Goal: Task Accomplishment & Management: Manage account settings

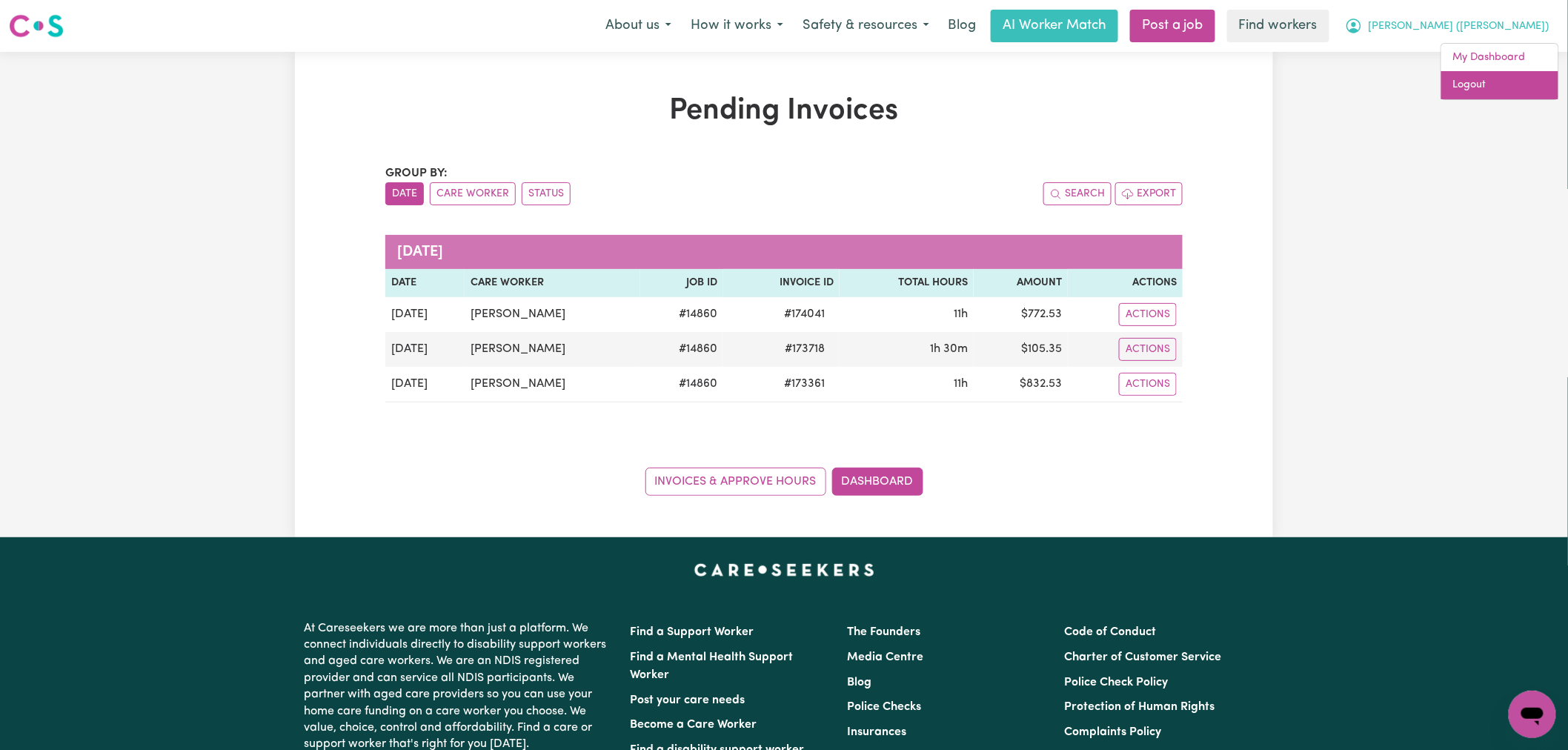
click at [1507, 92] on link "Logout" at bounding box center [1500, 85] width 117 height 28
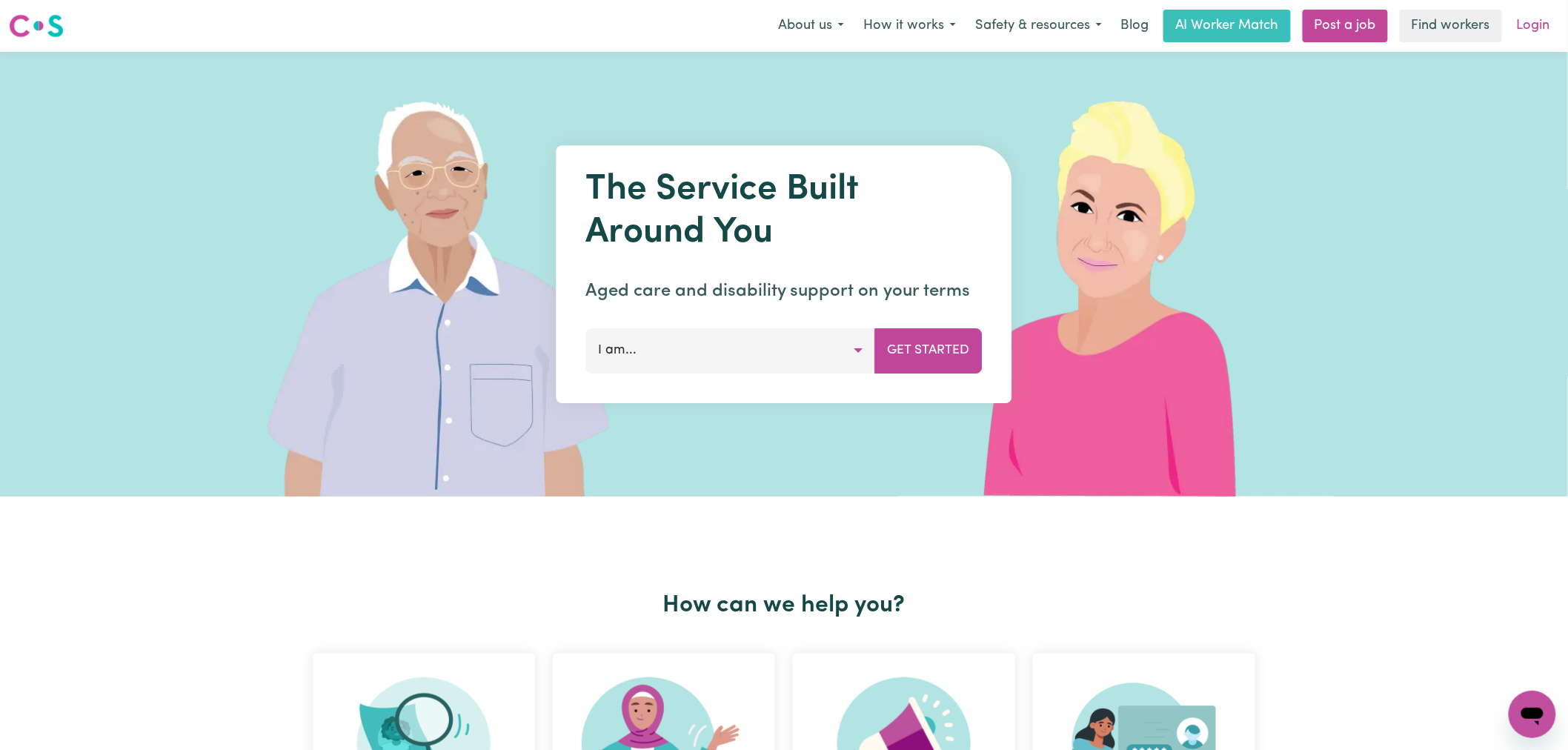
click at [1539, 18] on link "Login" at bounding box center [1533, 26] width 51 height 32
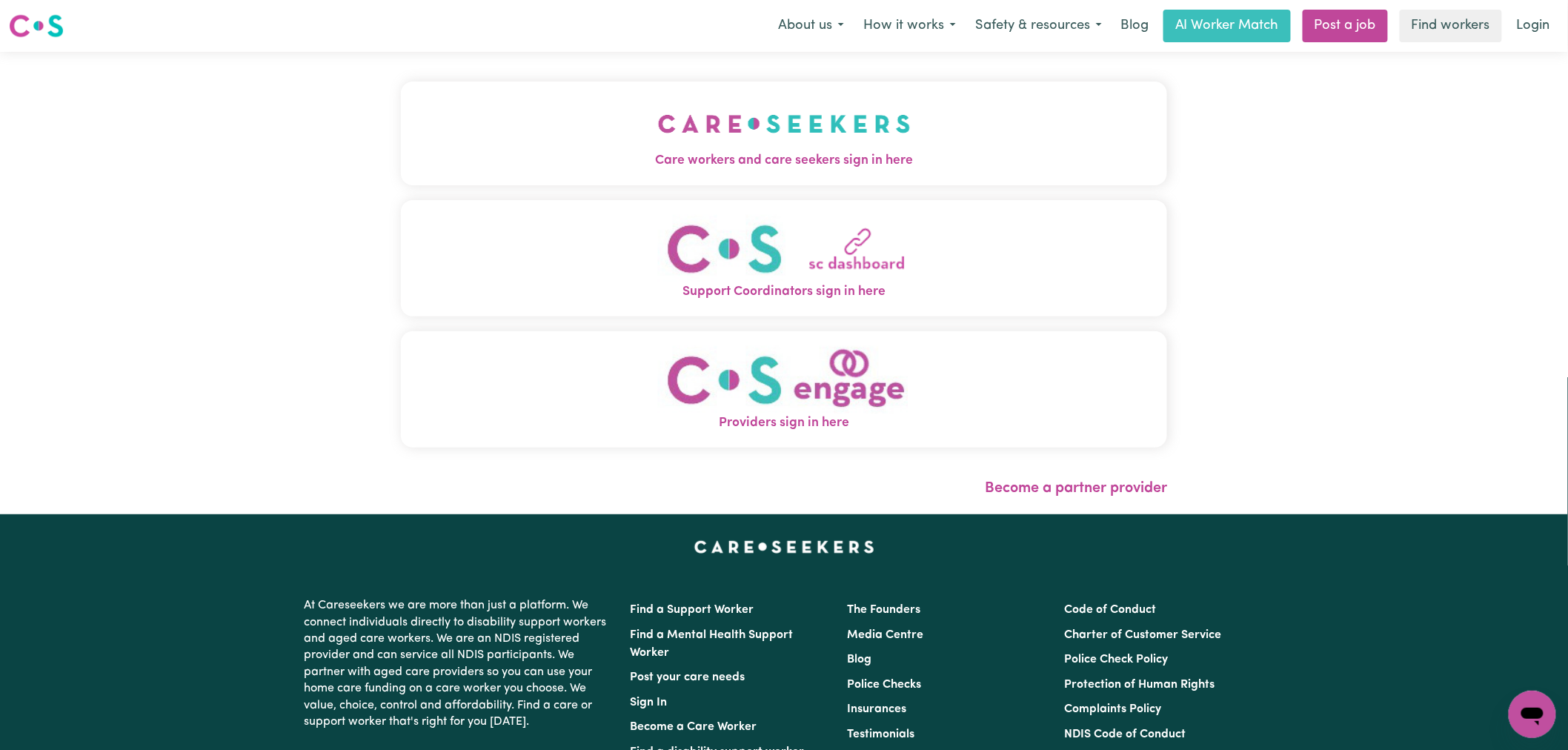
click at [459, 166] on span "Care workers and care seekers sign in here" at bounding box center [784, 161] width 767 height 19
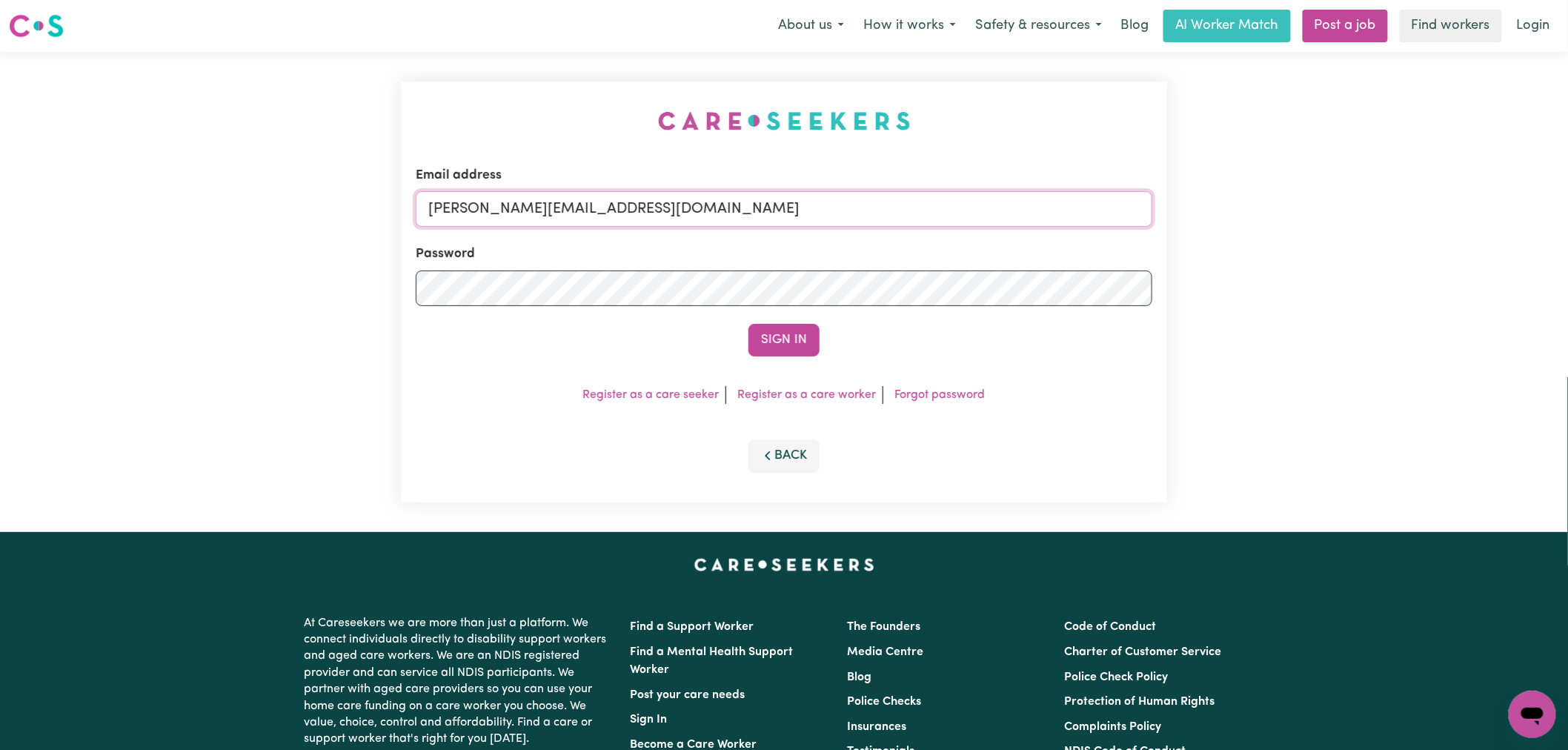
click at [638, 206] on input "[PERSON_NAME][EMAIL_ADDRESS][DOMAIN_NAME]" at bounding box center [783, 209] width 737 height 36
drag, startPoint x: 786, startPoint y: 200, endPoint x: 509, endPoint y: 201, distance: 277.0
click at [509, 201] on input "[EMAIL_ADDRESS][DOMAIN_NAME]" at bounding box center [783, 209] width 737 height 36
type input "[EMAIL_ADDRESS][DOMAIN_NAME]"
click at [748, 324] on button "Sign In" at bounding box center [783, 340] width 71 height 32
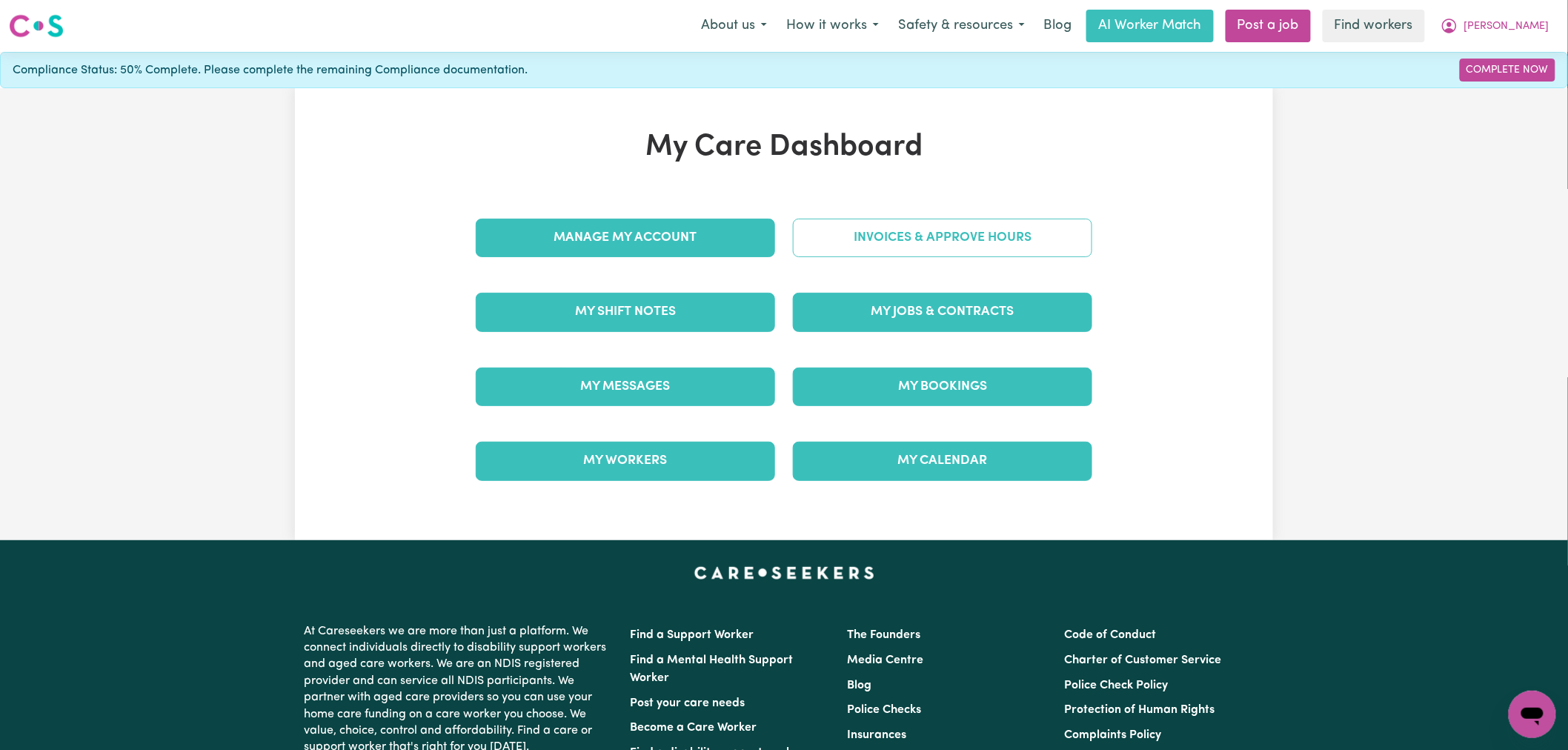
click at [965, 237] on link "Invoices & Approve Hours" at bounding box center [943, 238] width 300 height 38
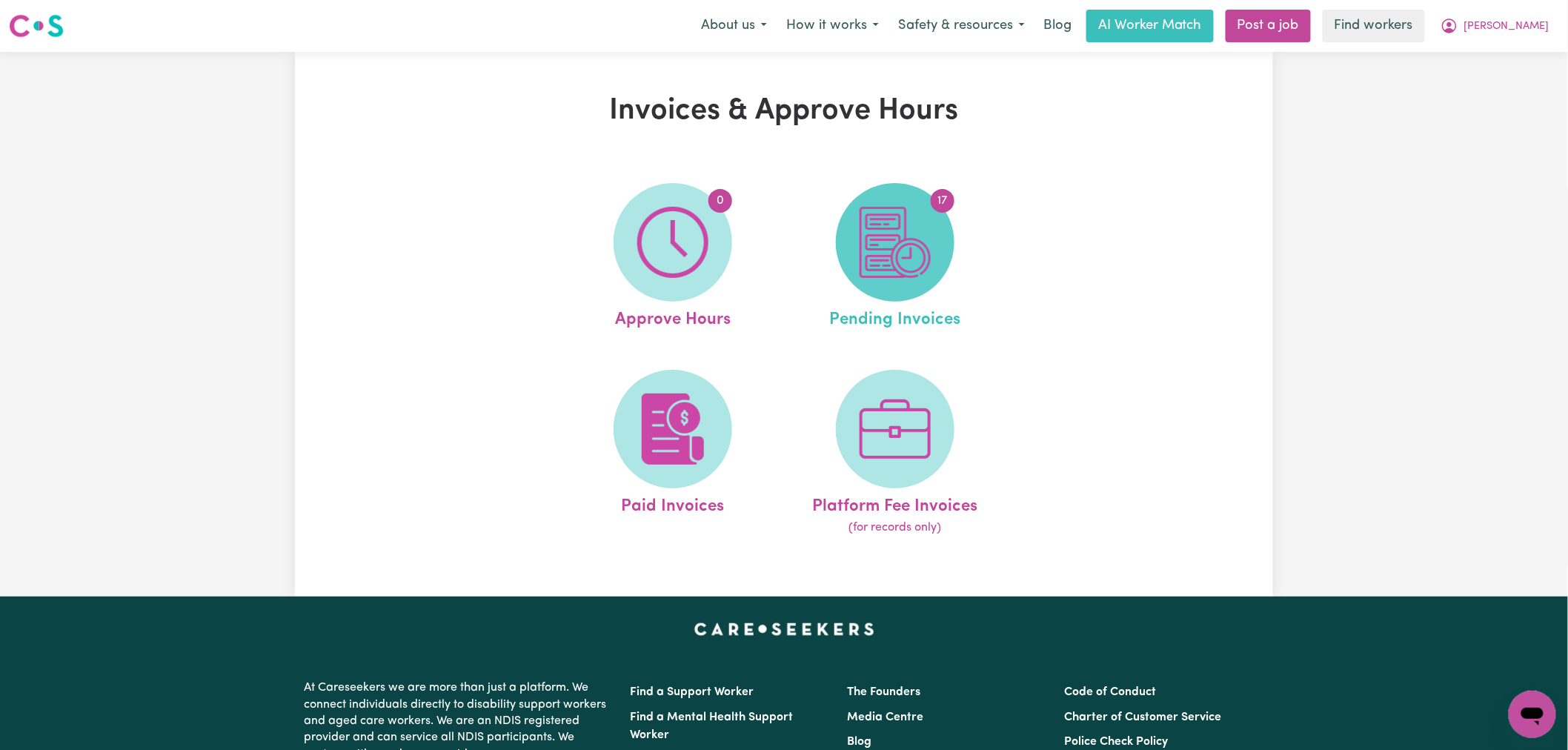
click at [942, 237] on span "17" at bounding box center [895, 242] width 118 height 118
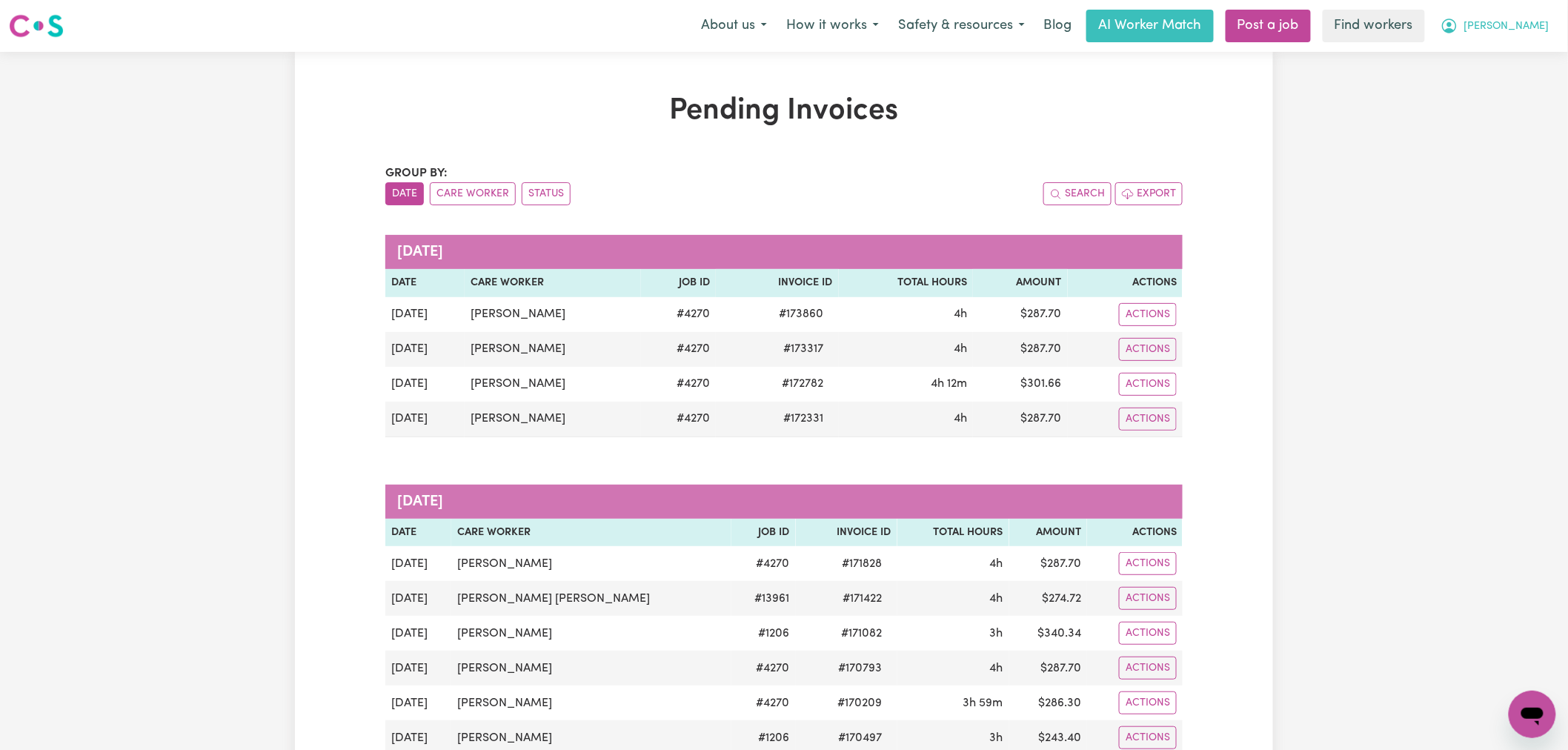
click at [1520, 31] on span "[PERSON_NAME]" at bounding box center [1506, 27] width 85 height 17
click at [1521, 60] on link "My Dashboard" at bounding box center [1500, 58] width 117 height 28
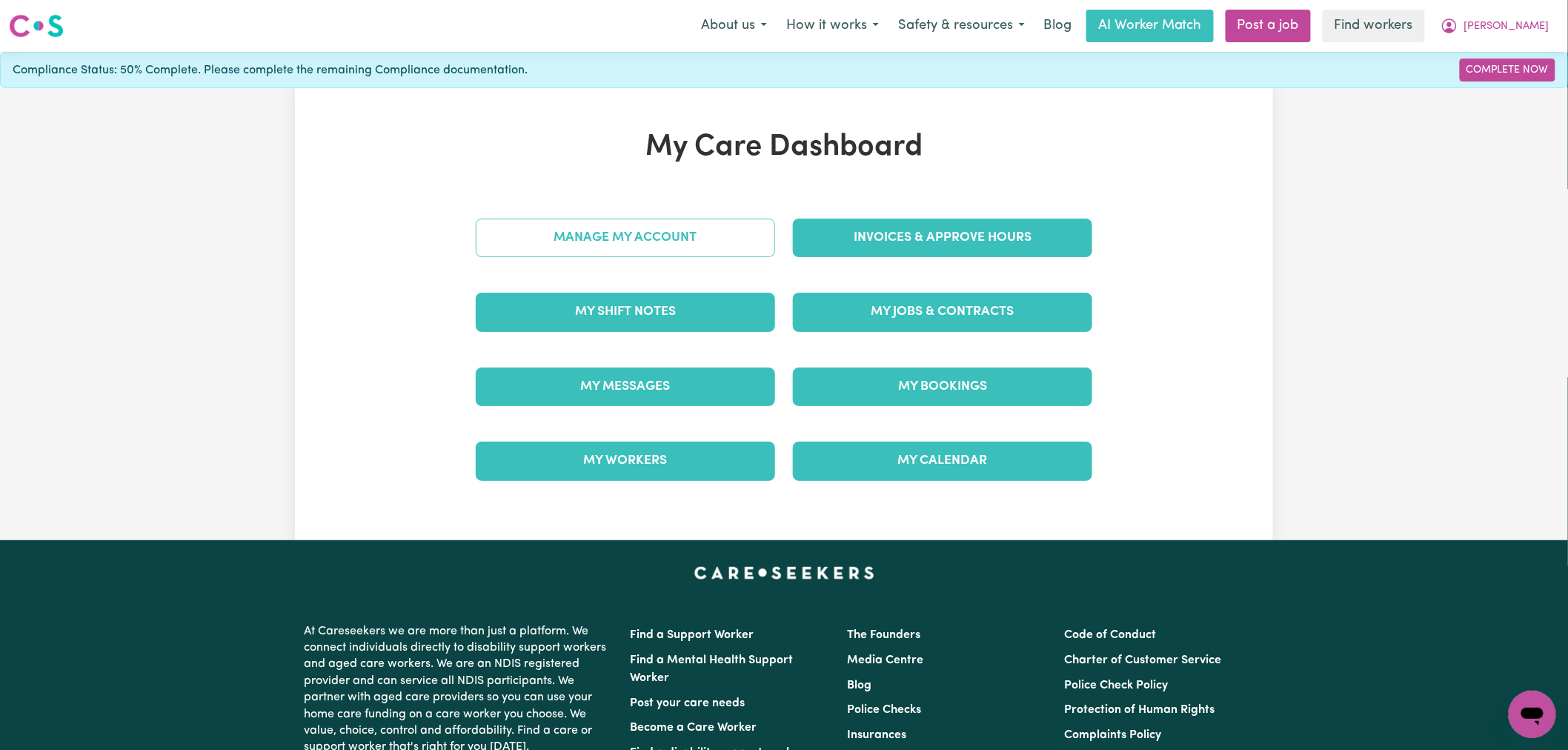
click at [549, 233] on link "Manage My Account" at bounding box center [626, 238] width 300 height 38
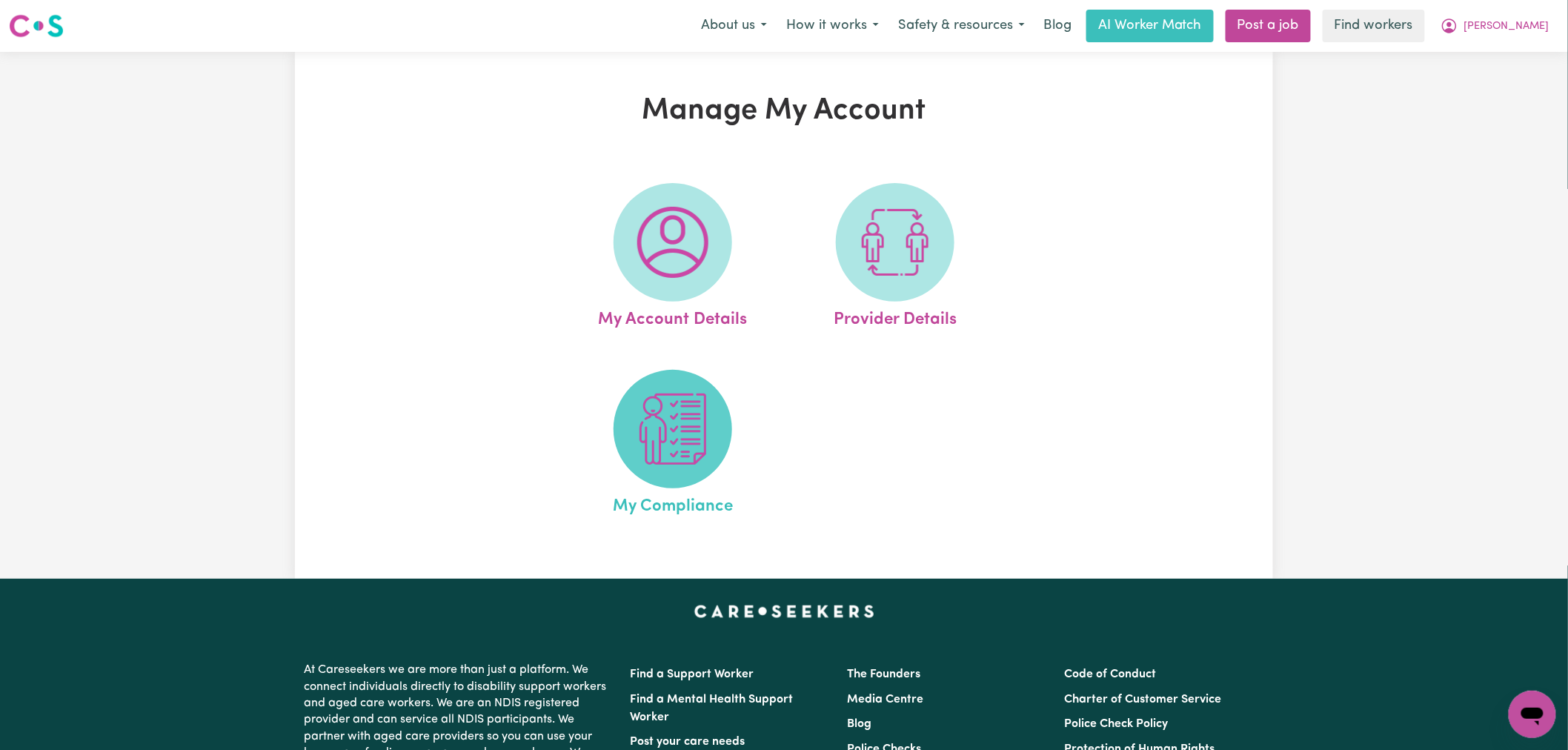
click at [677, 474] on span at bounding box center [672, 429] width 118 height 118
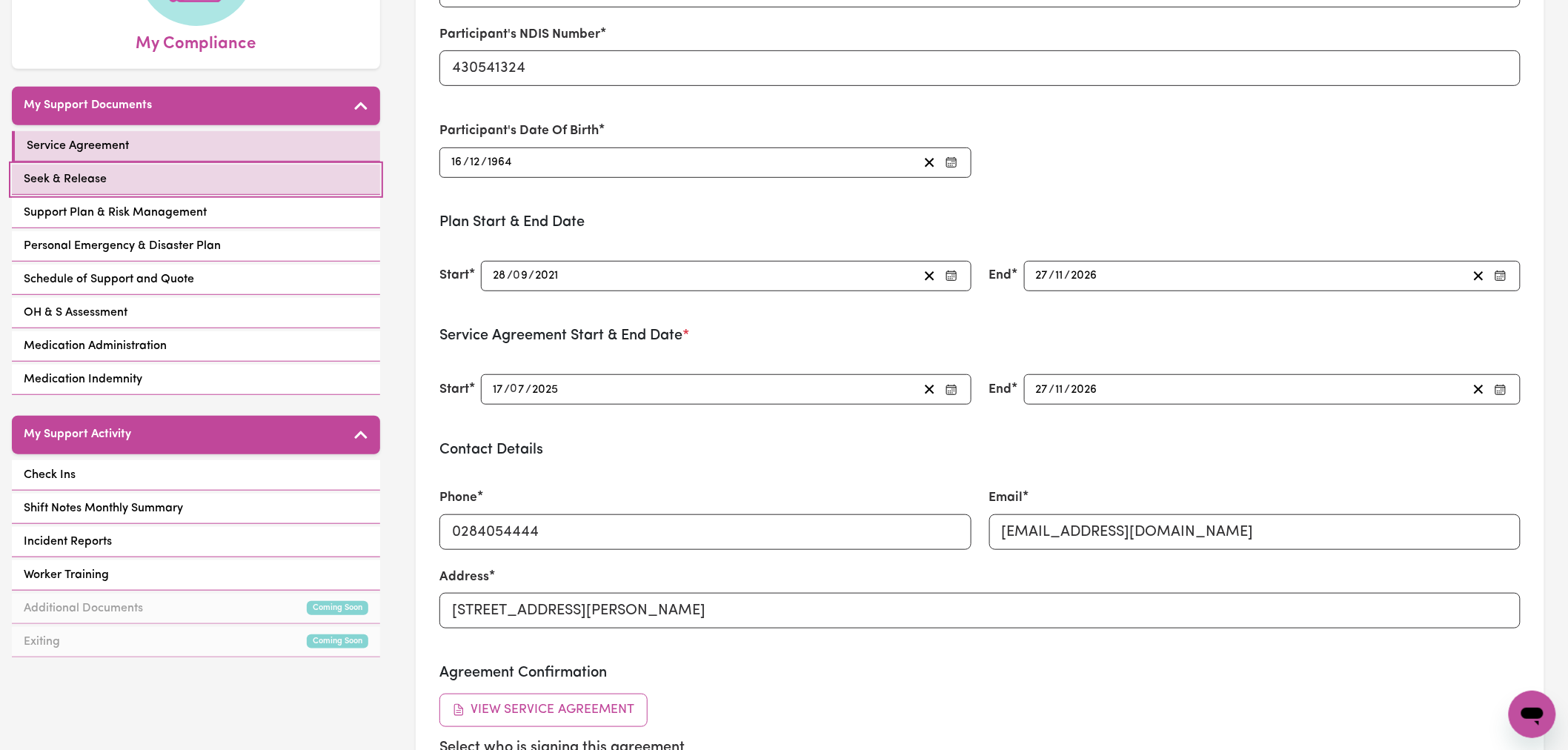
click at [300, 165] on link "Seek & Release" at bounding box center [196, 180] width 368 height 31
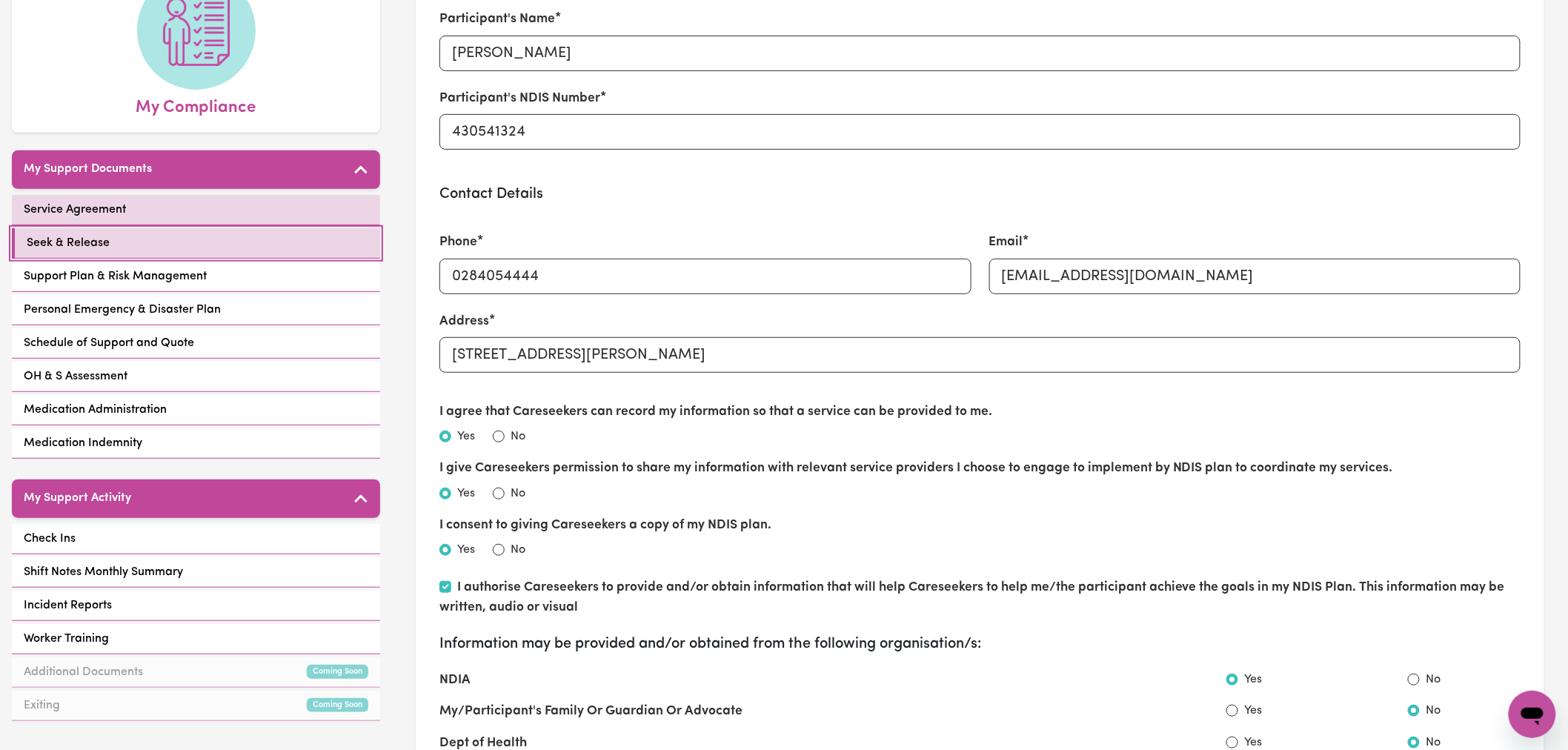
scroll to position [165, 0]
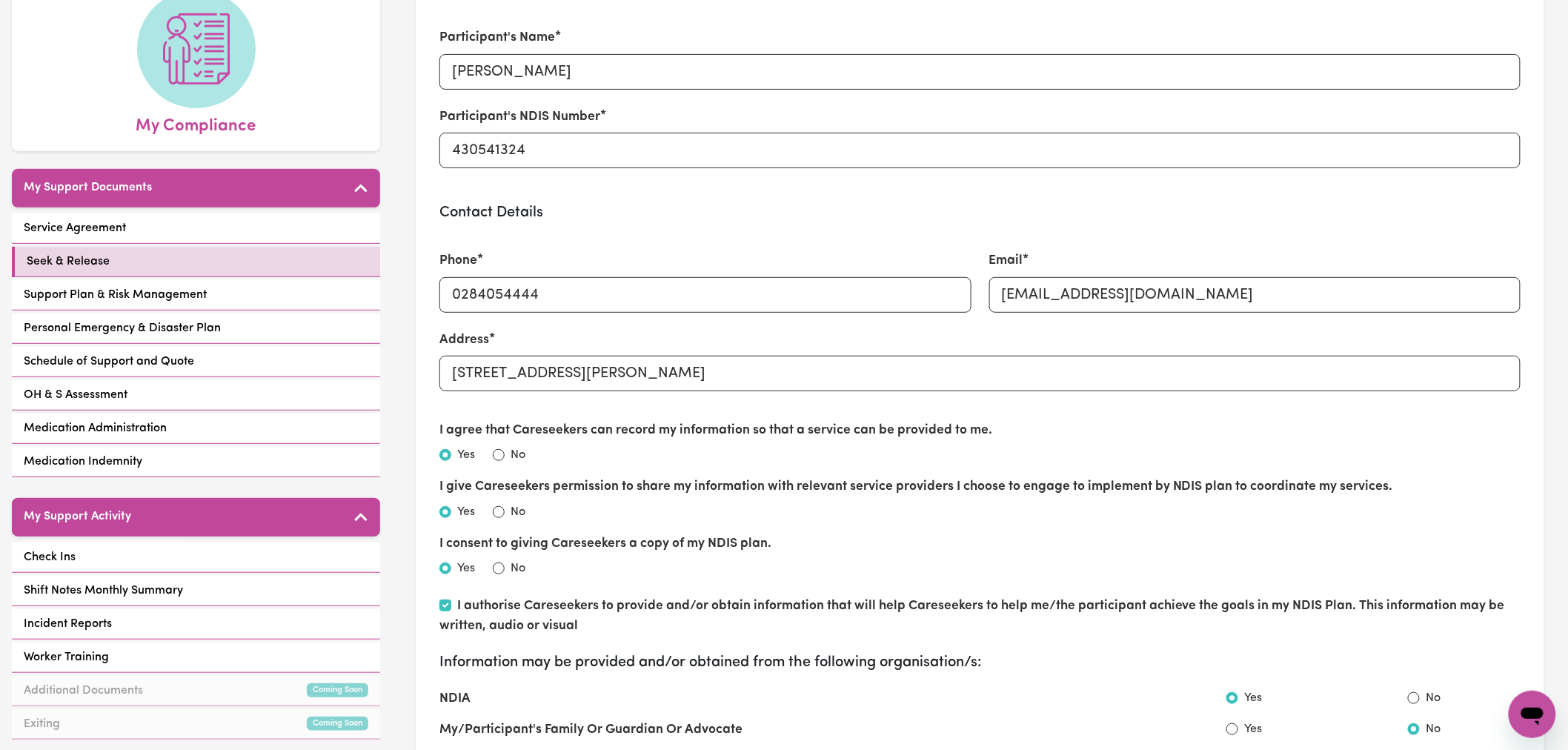
click at [230, 260] on div "Service Agreement Seek & Release Support Plan & Risk Management Personal Emerge…" at bounding box center [196, 346] width 368 height 266
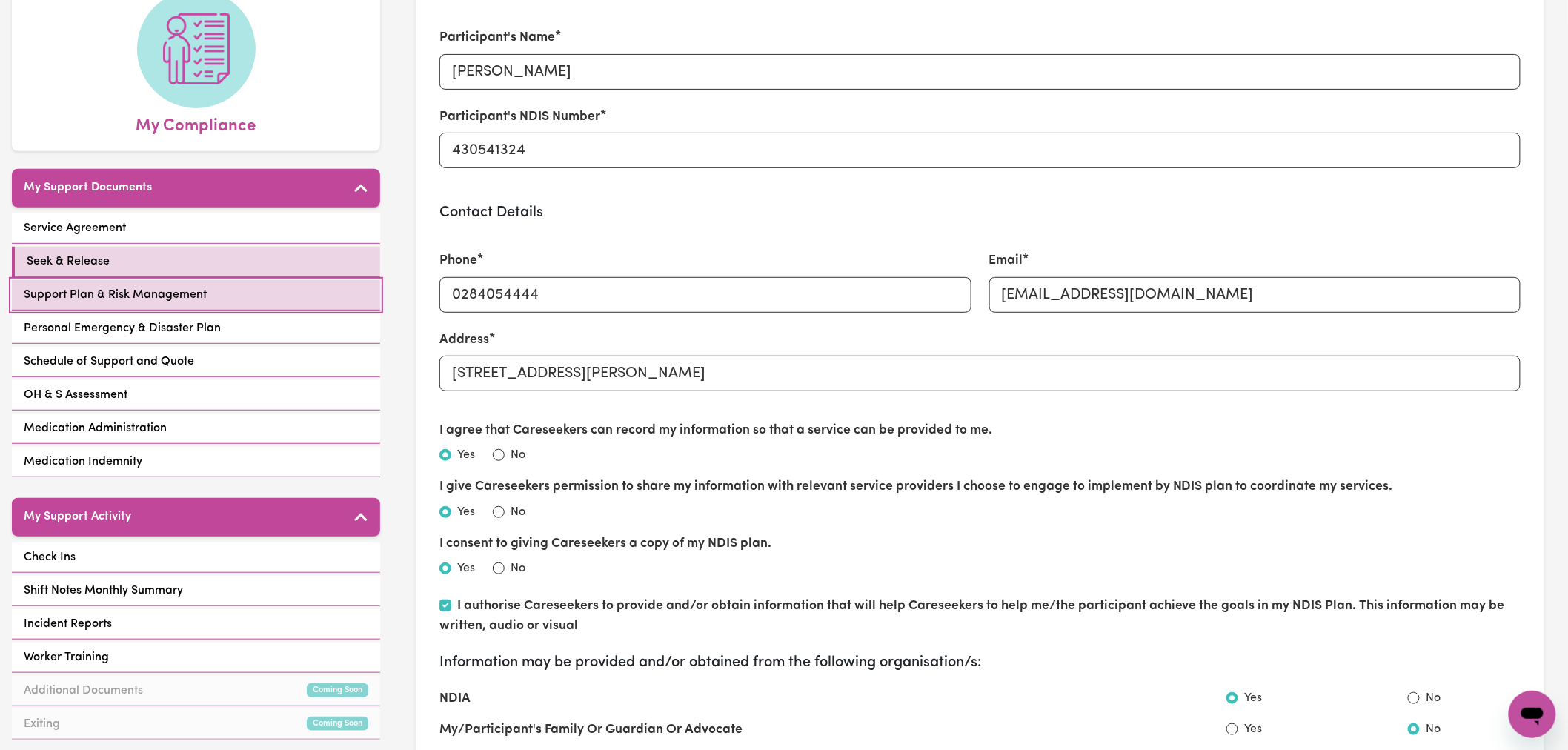
click at [231, 281] on link "Support Plan & Risk Management" at bounding box center [196, 296] width 368 height 31
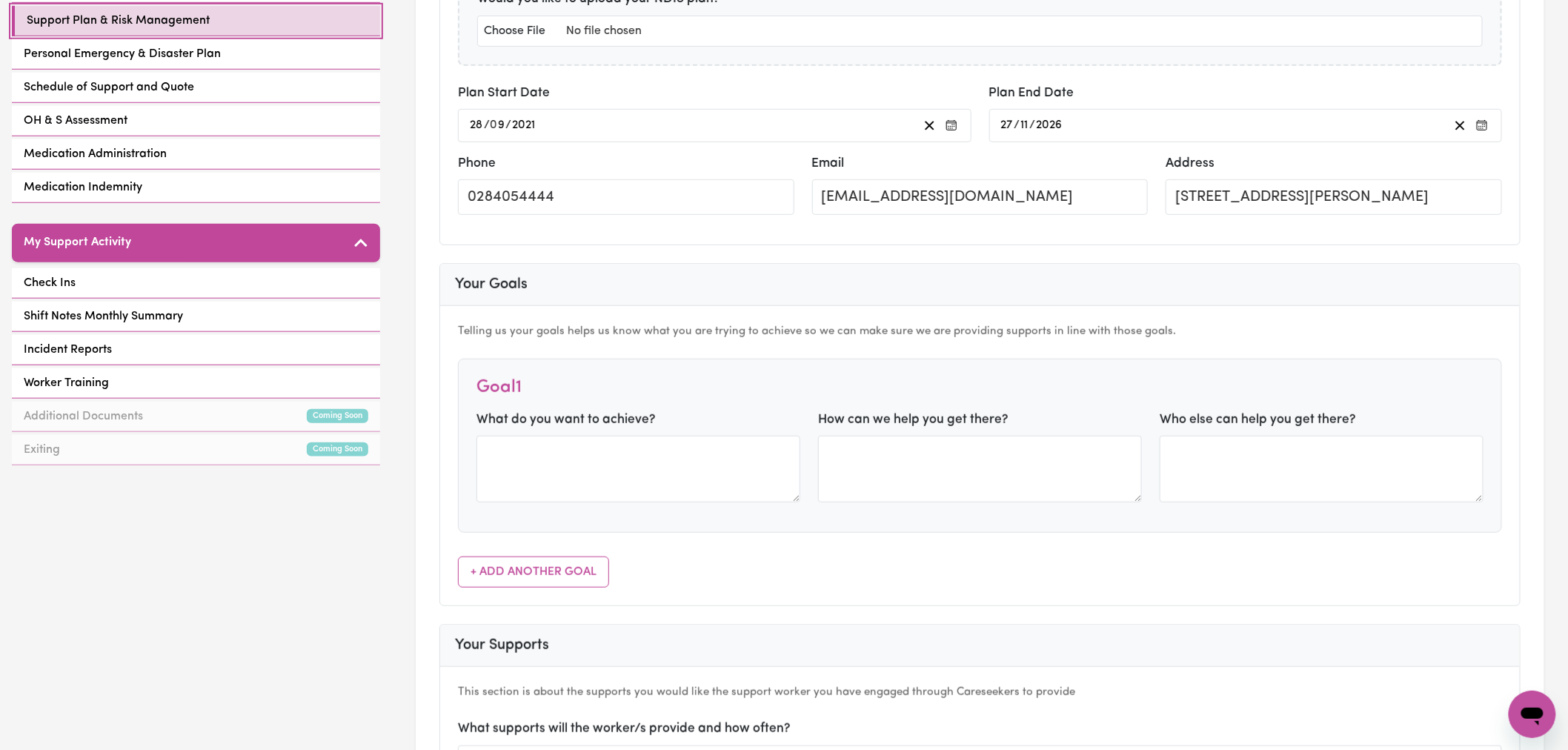
scroll to position [329, 0]
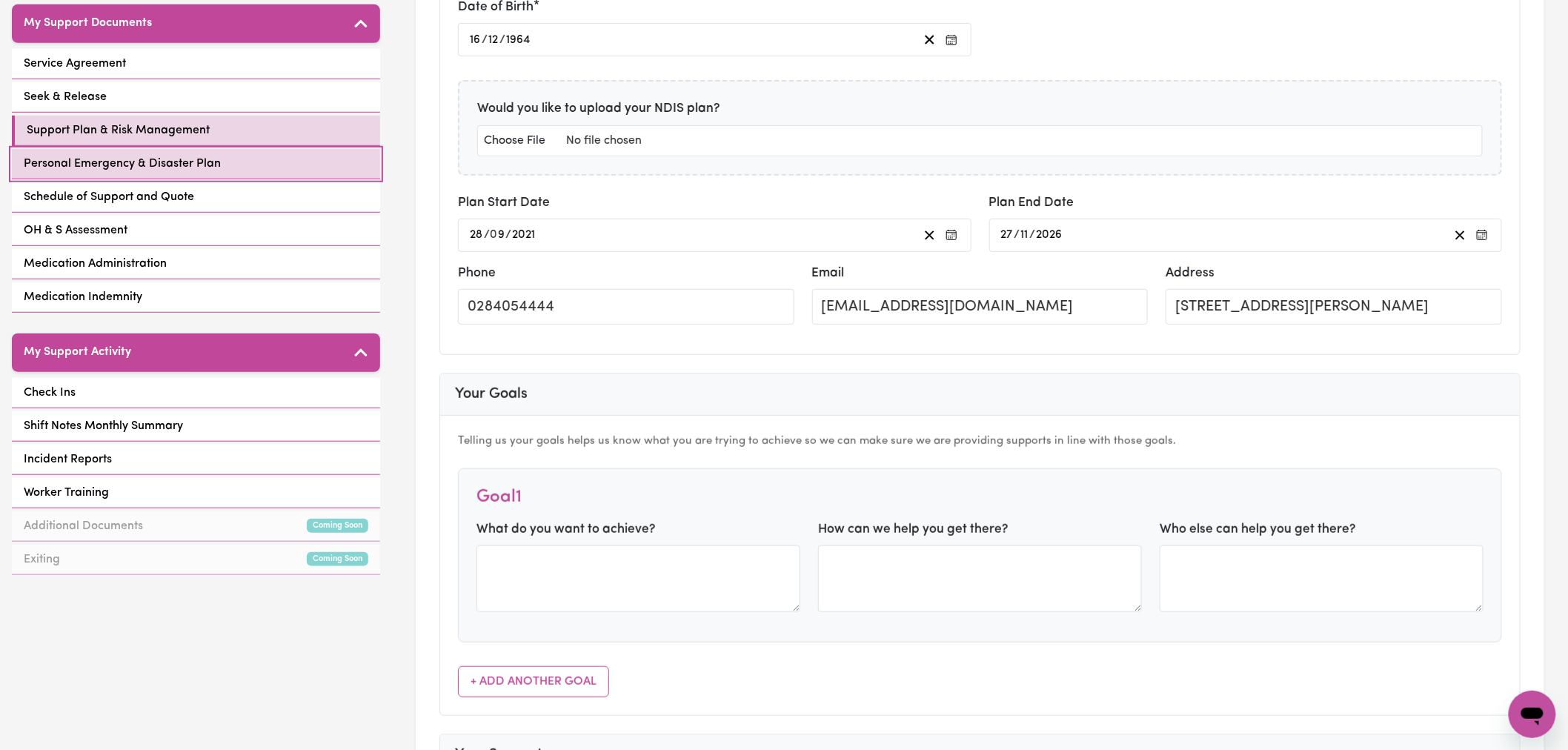
click at [327, 149] on link "Personal Emergency & Disaster Plan" at bounding box center [196, 164] width 368 height 31
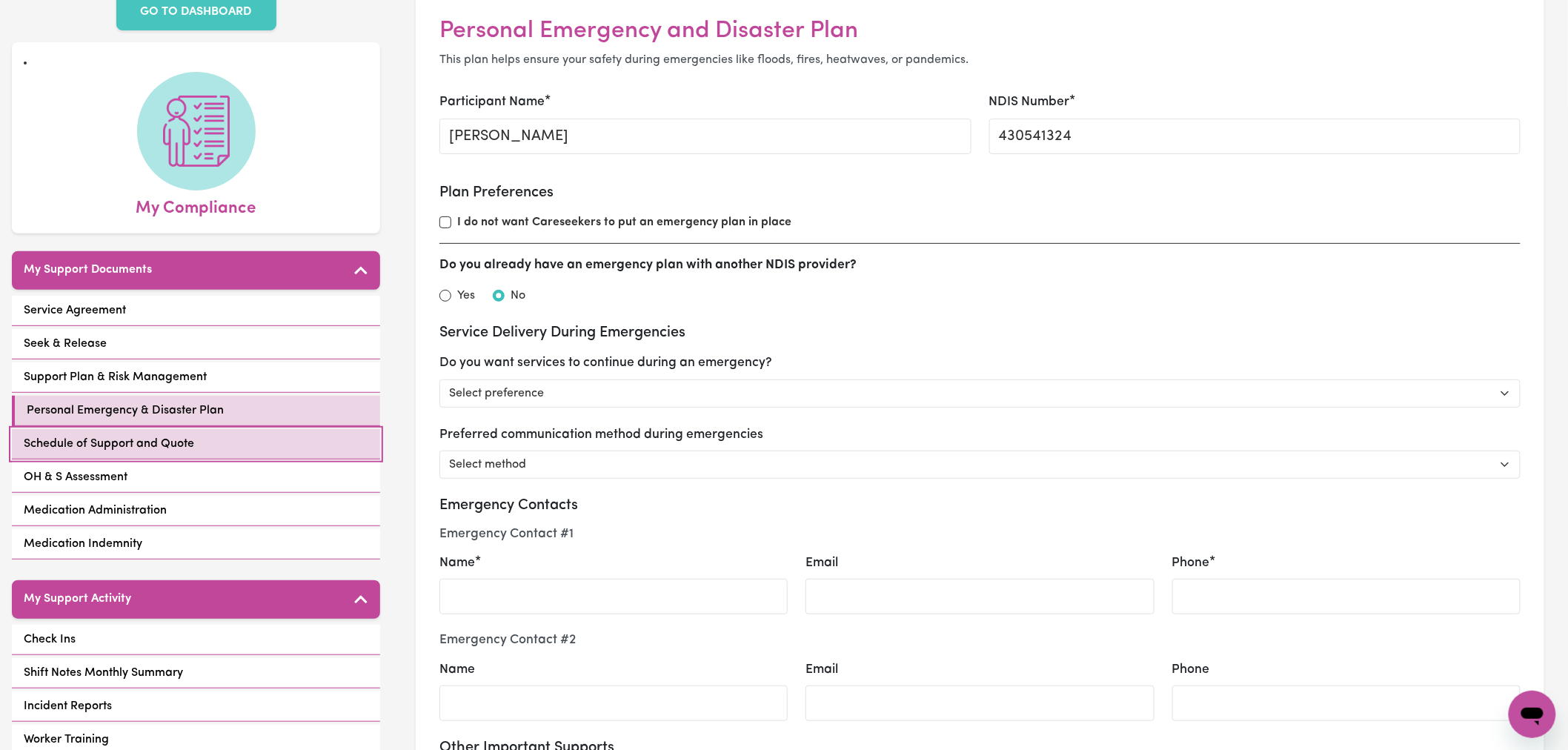
click at [176, 435] on span "Schedule of Support and Quote" at bounding box center [108, 444] width 171 height 17
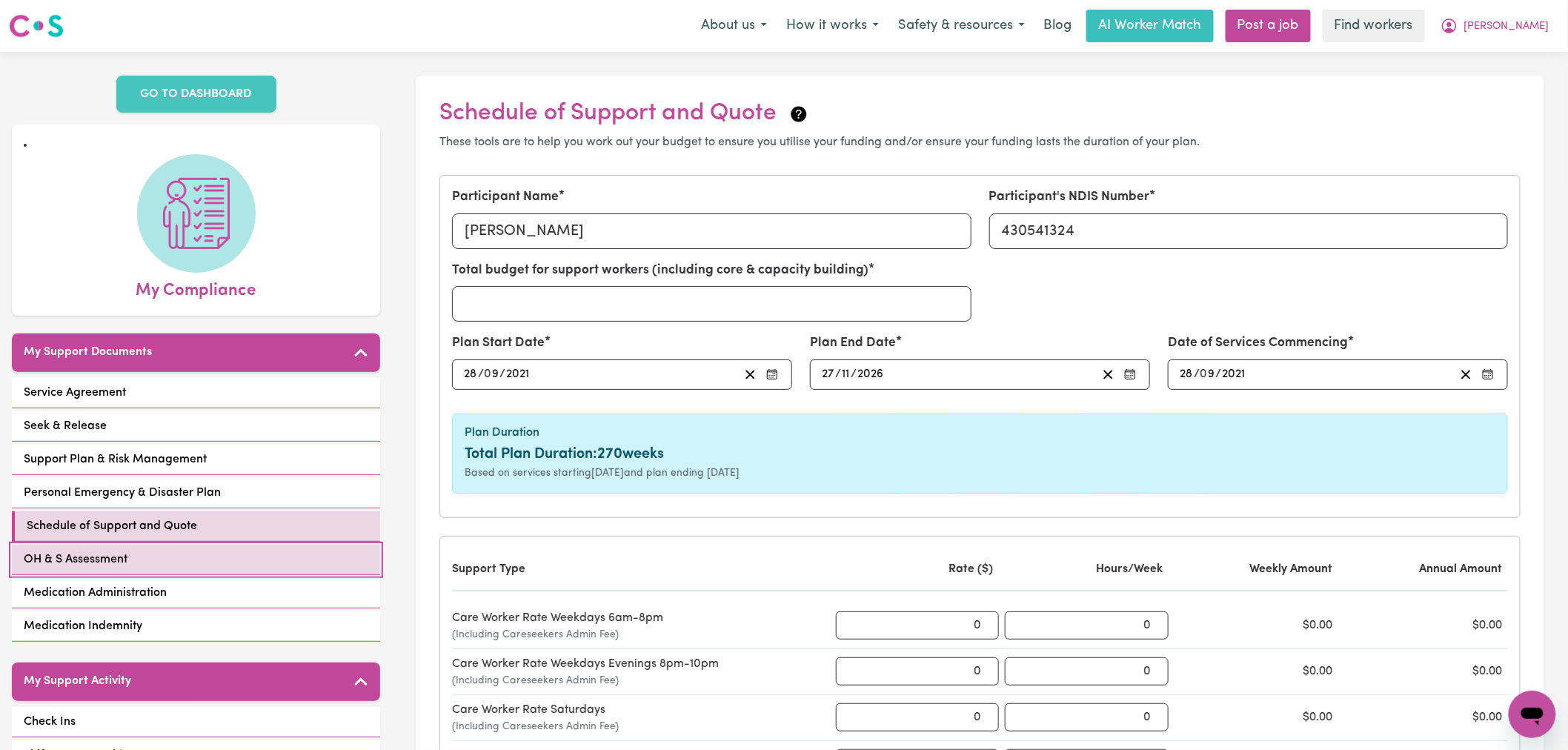
click at [152, 544] on link "OH & S Assessment" at bounding box center [196, 559] width 368 height 31
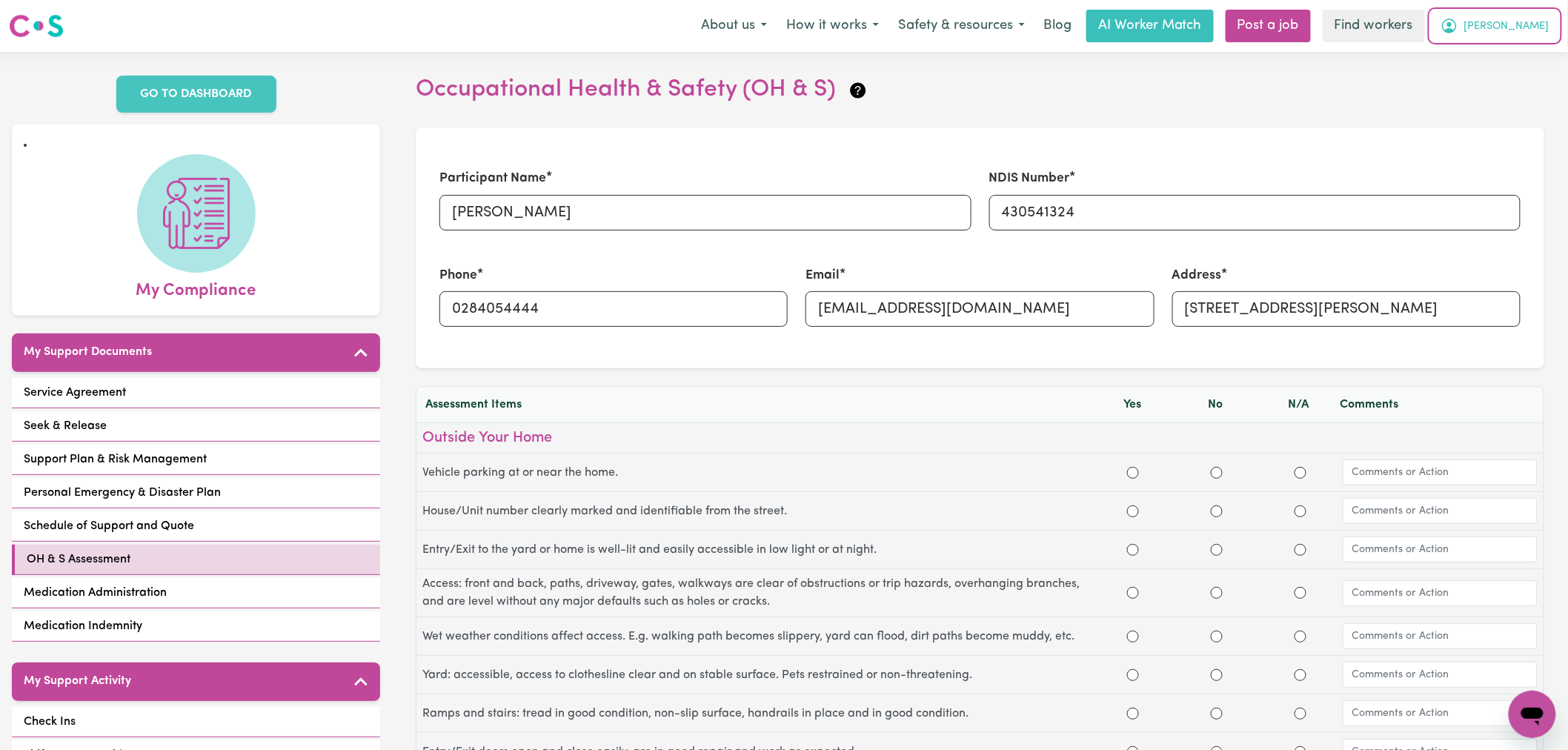
click at [1535, 38] on button "[PERSON_NAME]" at bounding box center [1495, 25] width 128 height 31
drag, startPoint x: 1532, startPoint y: 40, endPoint x: 1519, endPoint y: 57, distance: 21.4
click at [1519, 57] on link "My Dashboard" at bounding box center [1500, 58] width 117 height 28
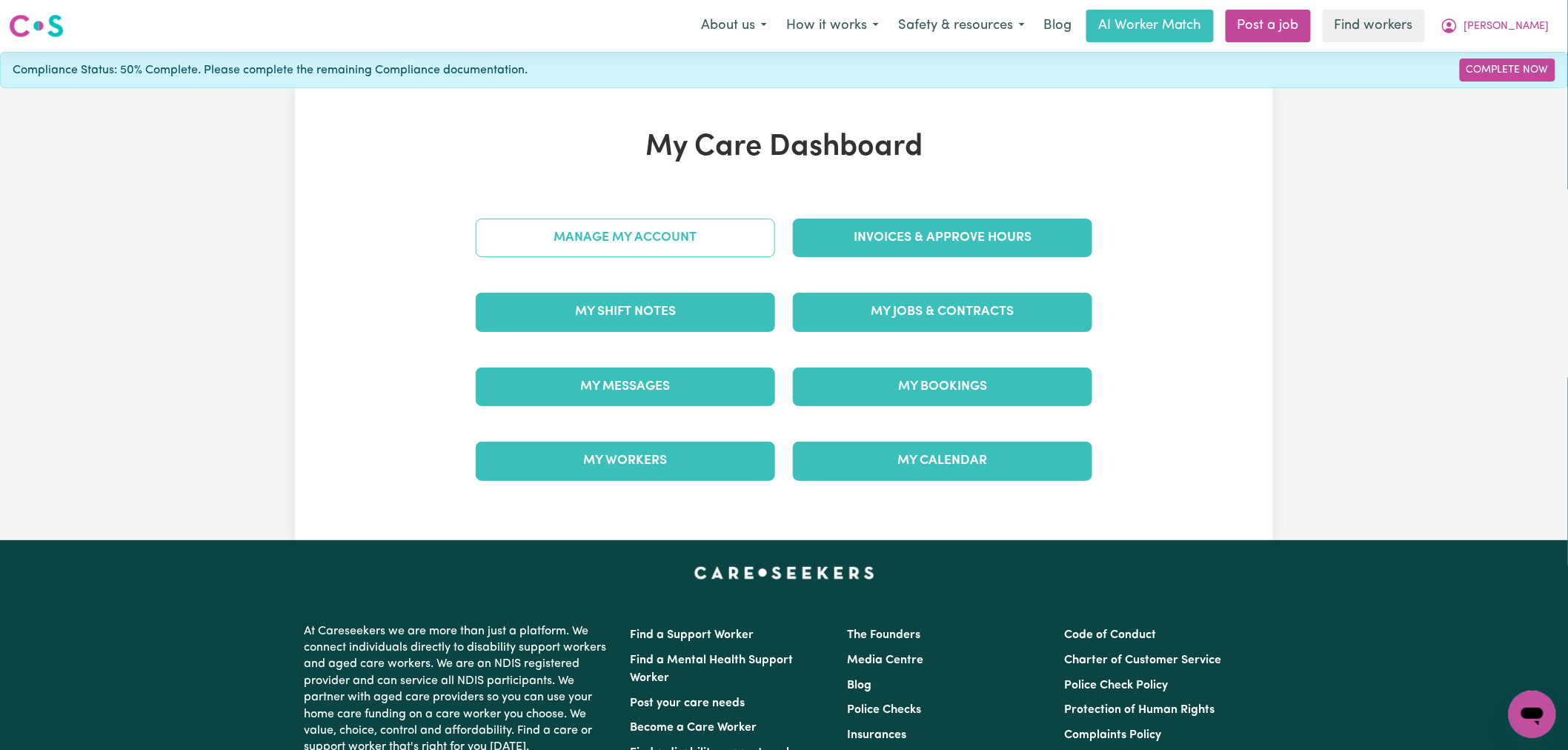
click at [632, 253] on link "Manage My Account" at bounding box center [626, 238] width 300 height 38
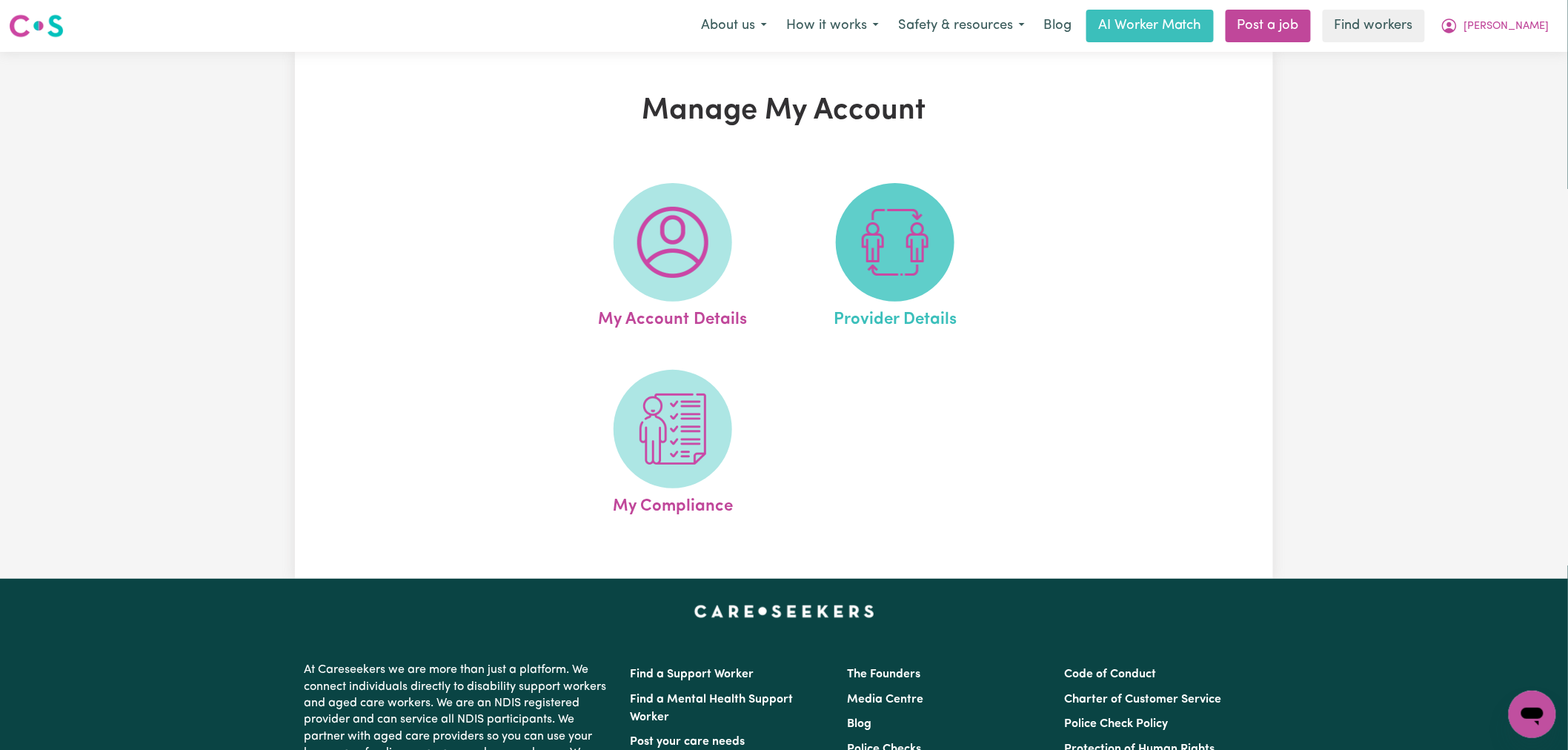
drag, startPoint x: 632, startPoint y: 253, endPoint x: 878, endPoint y: 257, distance: 246.0
click at [878, 257] on img at bounding box center [895, 241] width 71 height 71
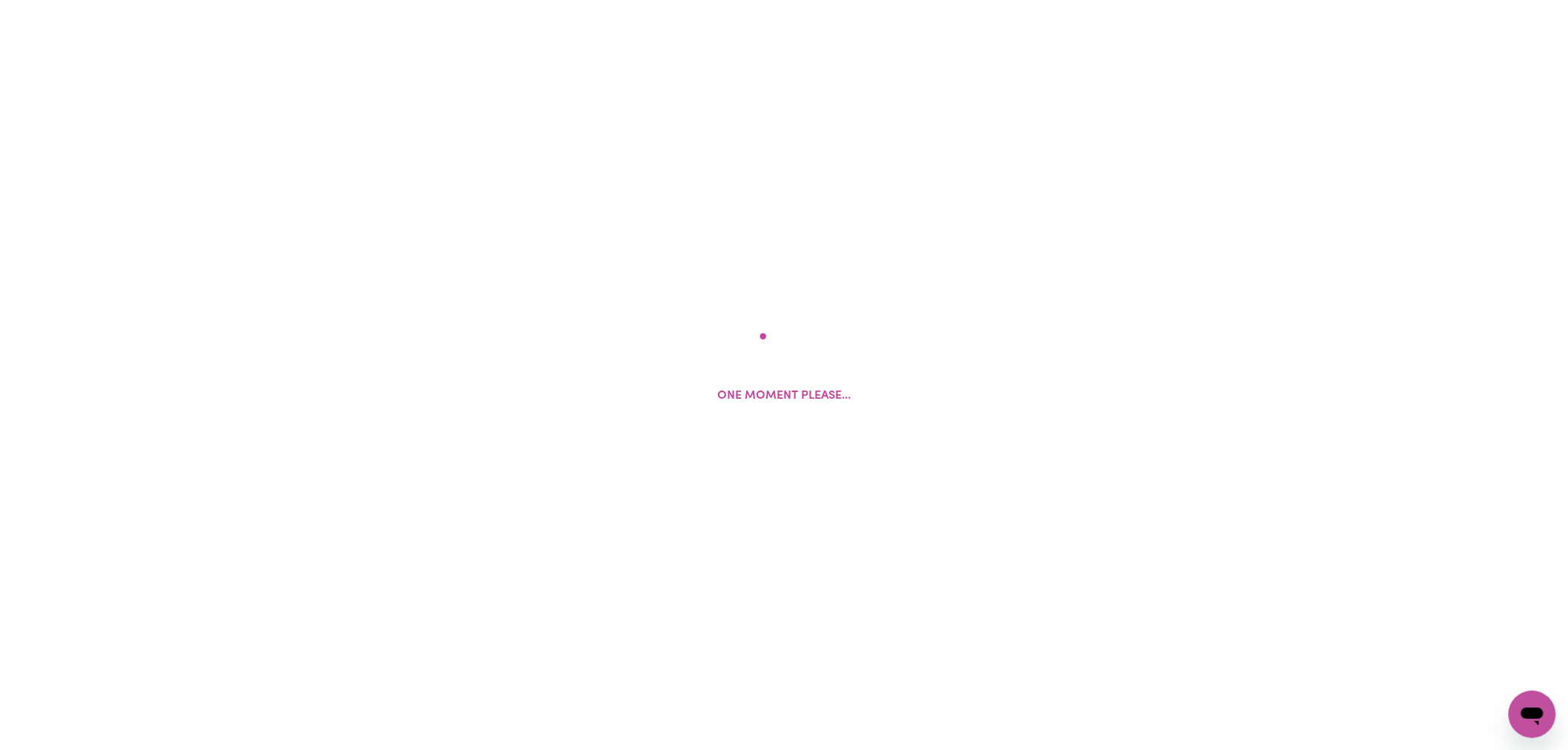
select select "NDIS_FUNDING_SELF_MANAGED"
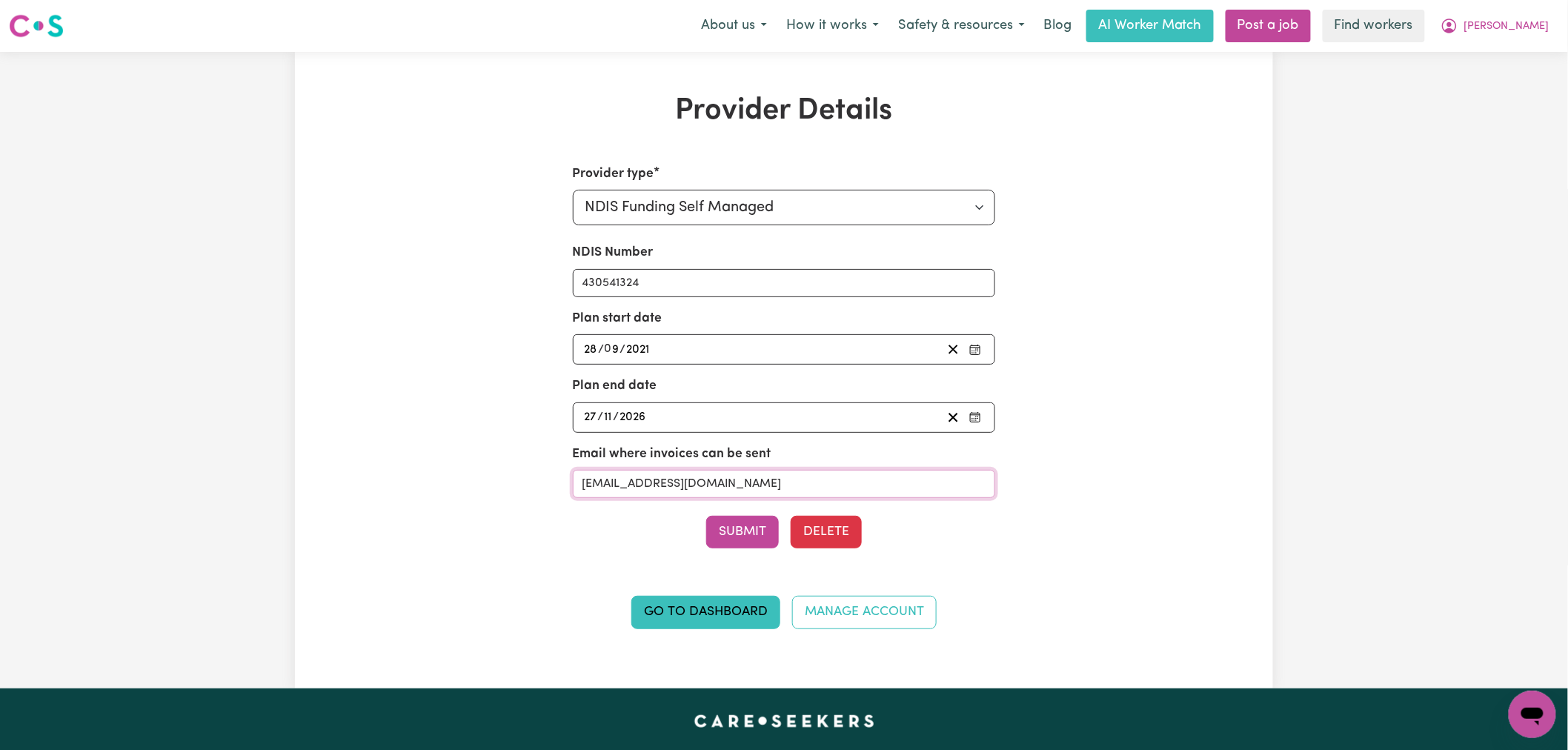
click at [732, 479] on input "[EMAIL_ADDRESS][DOMAIN_NAME]" at bounding box center [784, 484] width 423 height 28
paste input "dawsonpm"
type input "[EMAIL_ADDRESS][DOMAIN_NAME]"
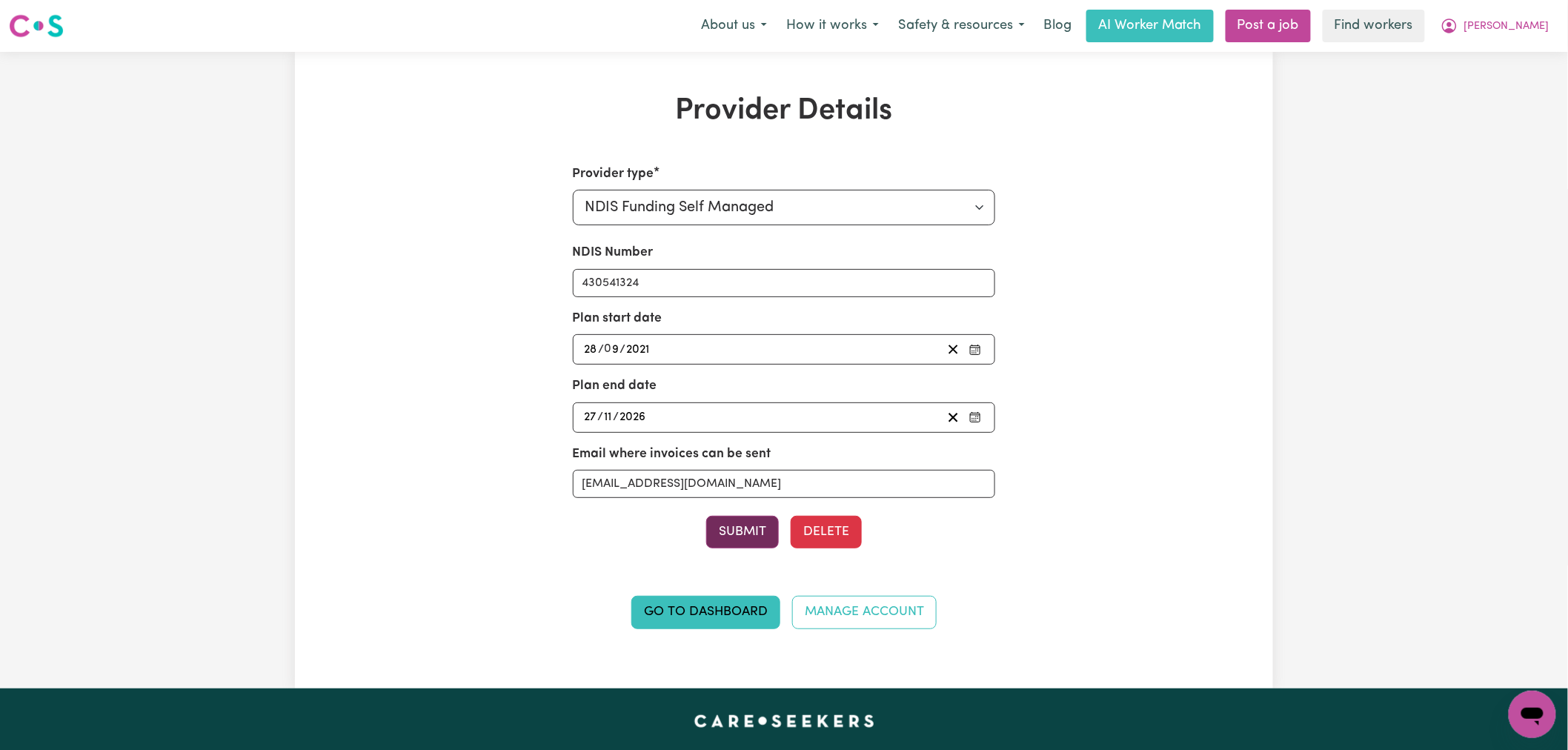
click at [742, 535] on button "Submit" at bounding box center [742, 532] width 72 height 32
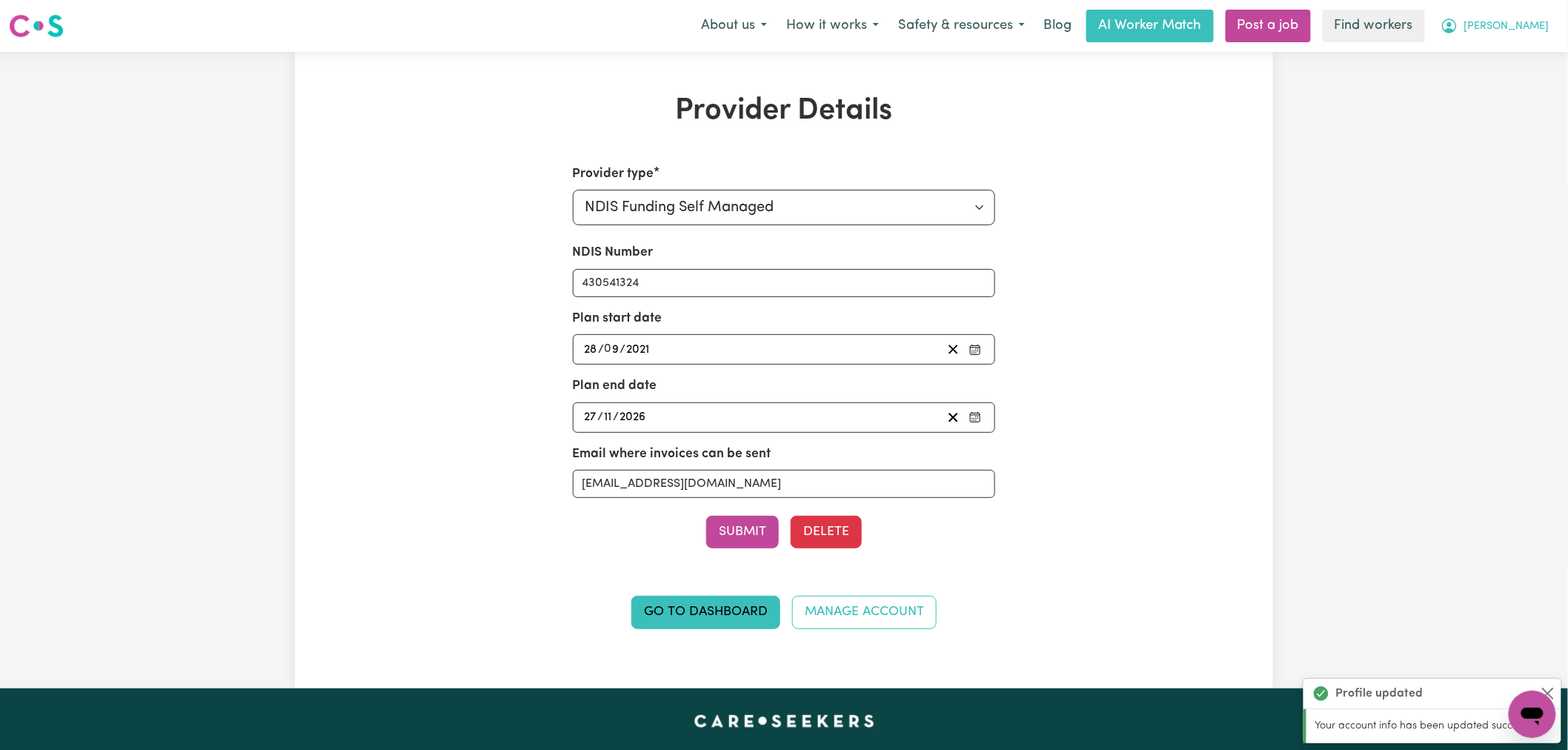
click at [1528, 24] on span "[PERSON_NAME]" at bounding box center [1506, 27] width 85 height 17
click at [1522, 52] on link "My Dashboard" at bounding box center [1500, 58] width 117 height 28
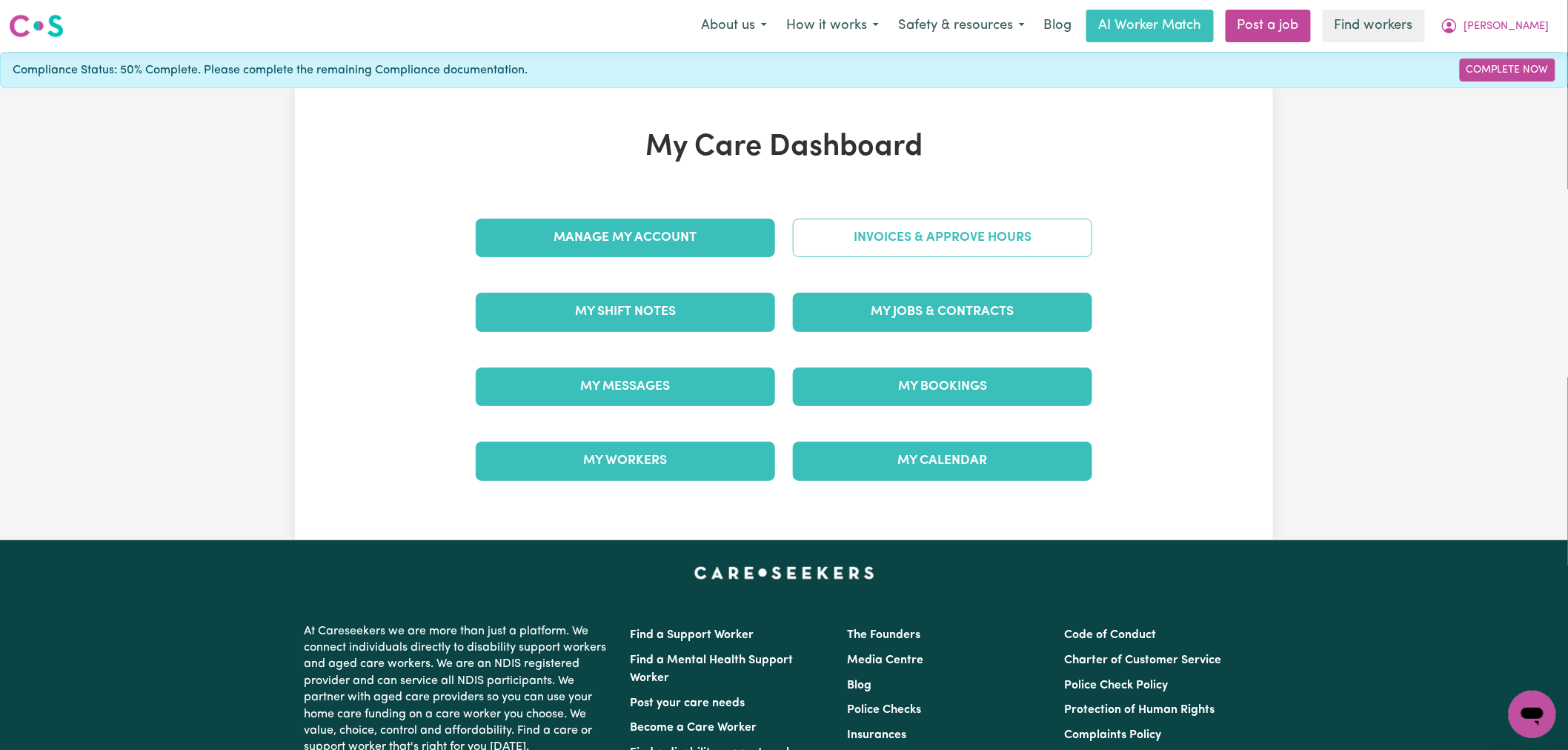
click at [938, 240] on link "Invoices & Approve Hours" at bounding box center [943, 238] width 300 height 38
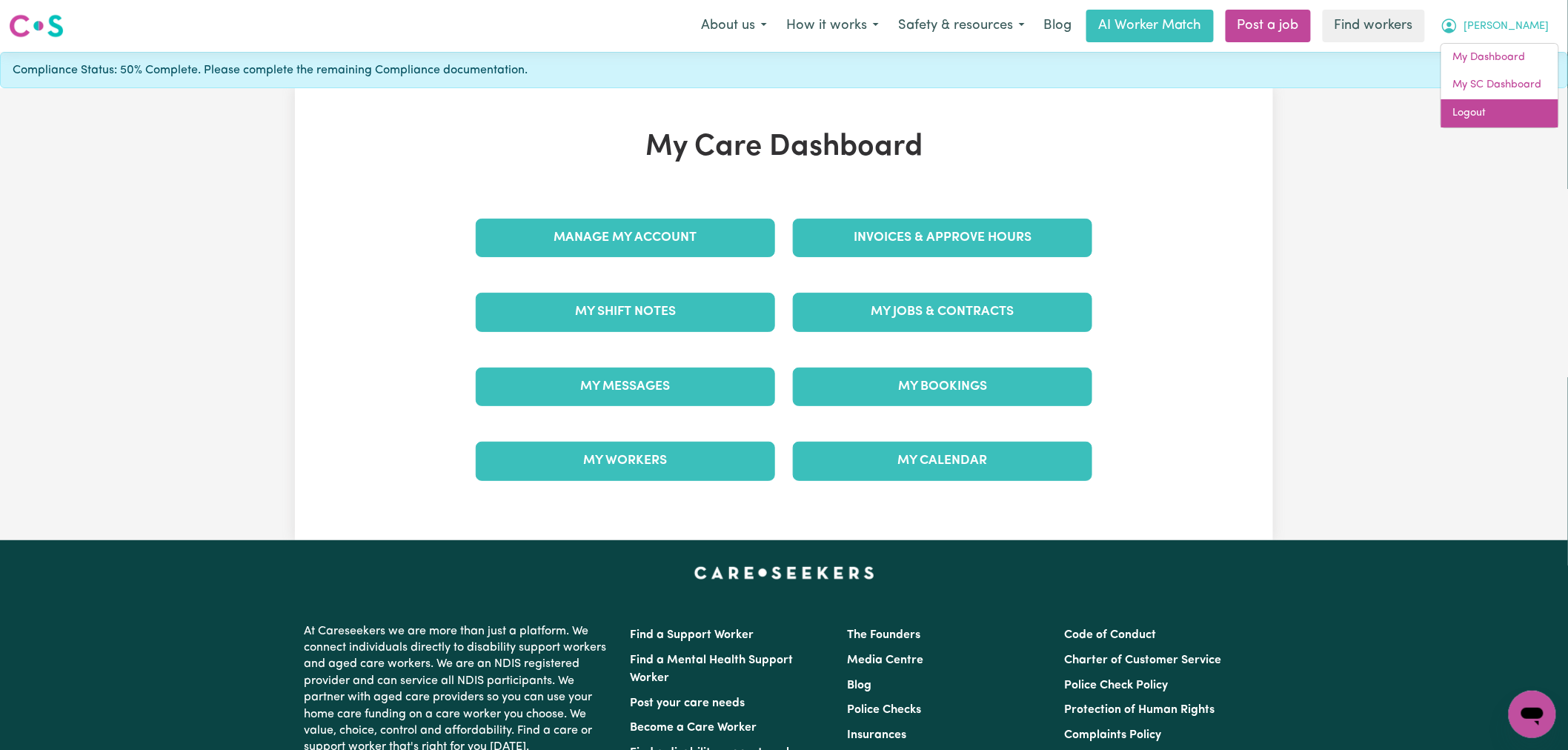
click at [1485, 117] on link "Logout" at bounding box center [1500, 113] width 117 height 28
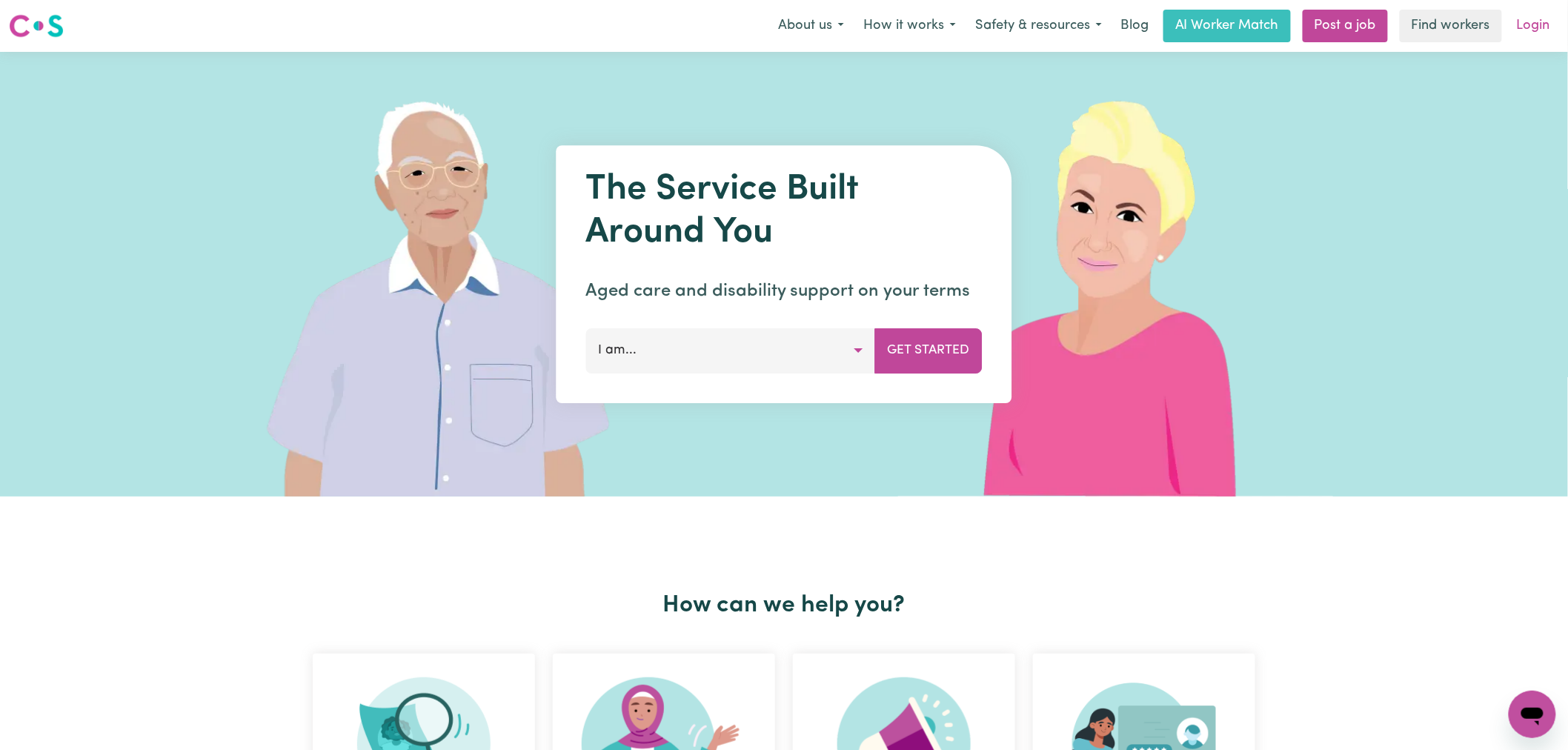
click at [1536, 18] on link "Login" at bounding box center [1533, 26] width 51 height 32
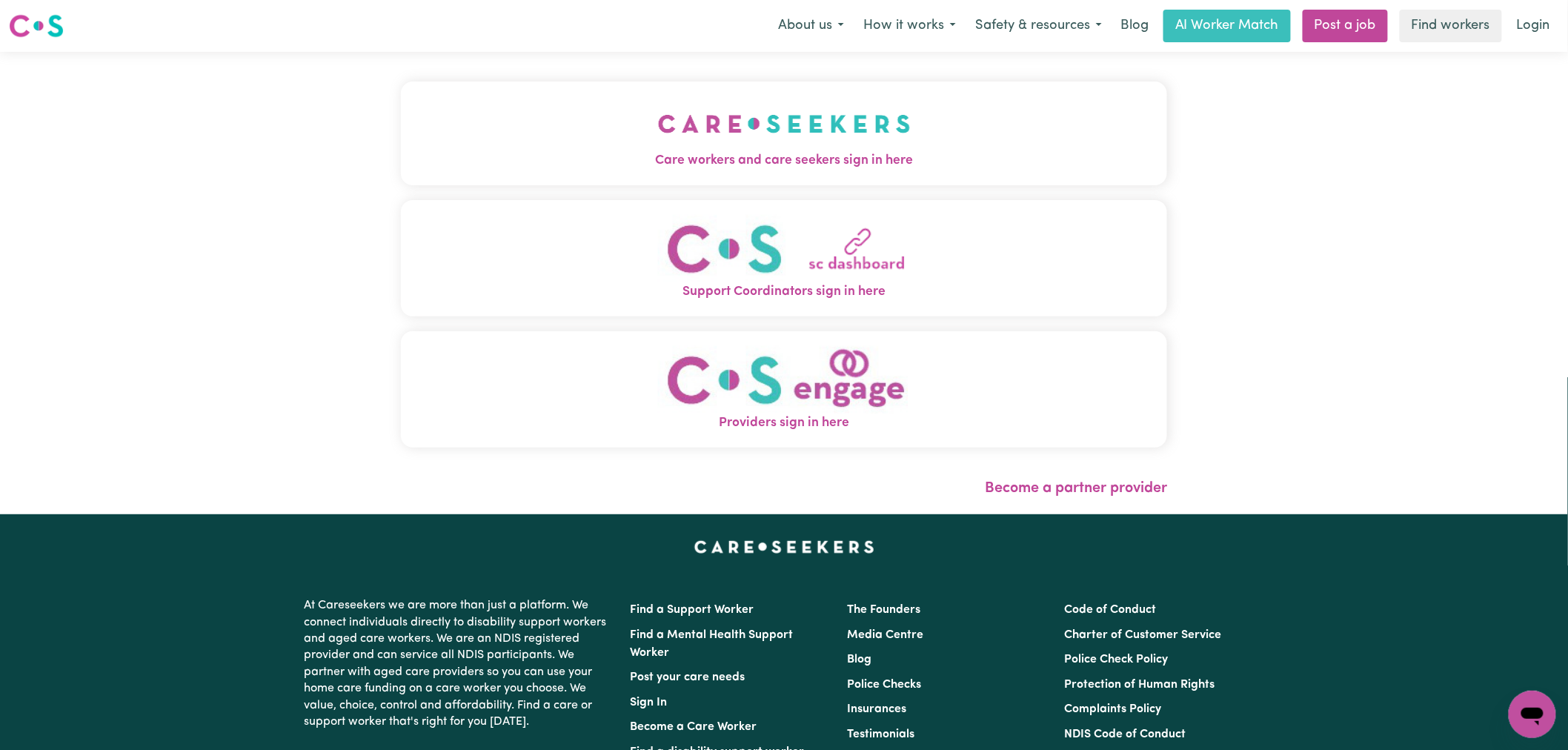
click at [486, 172] on button "Care workers and care seekers sign in here" at bounding box center [784, 133] width 767 height 104
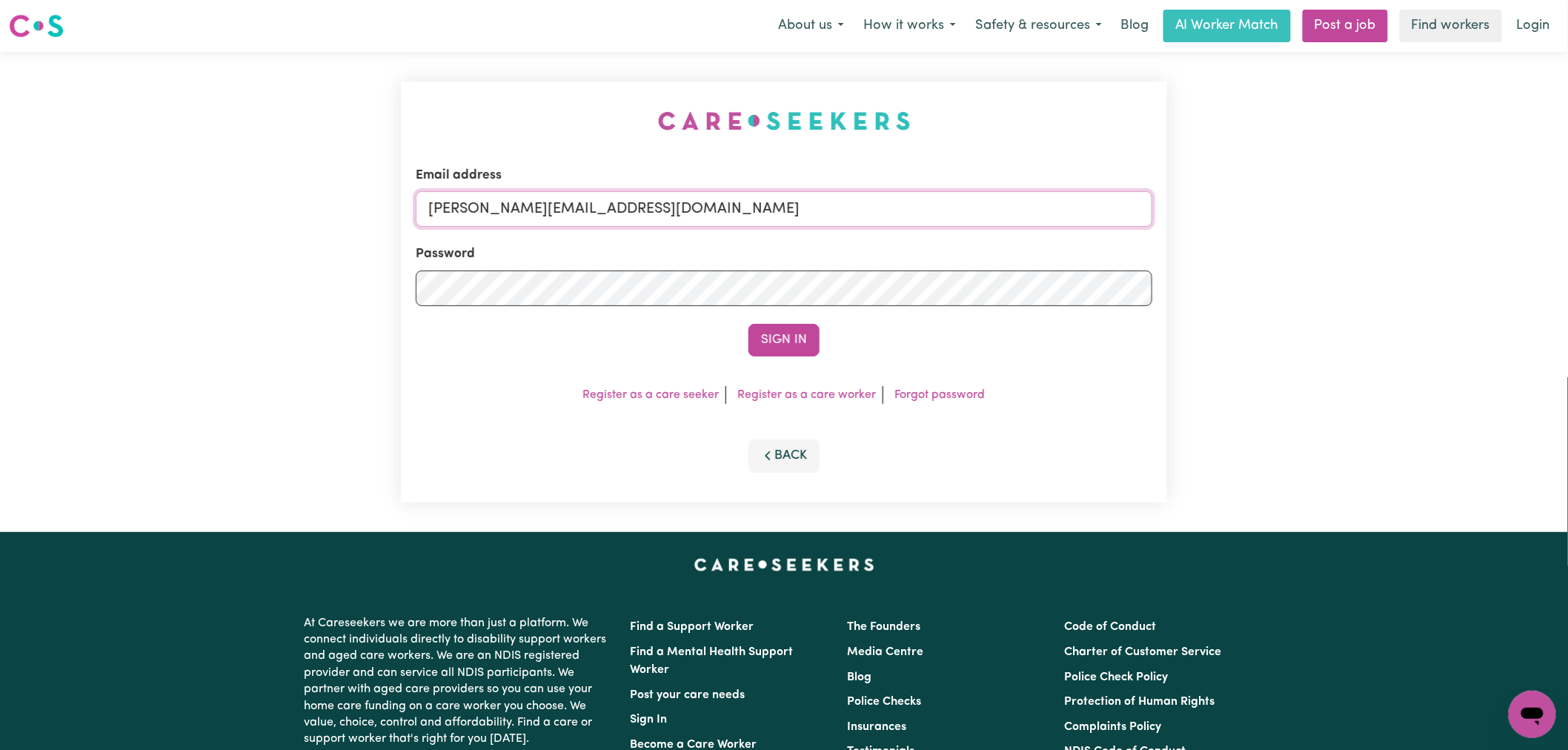
click at [632, 210] on input "[PERSON_NAME][EMAIL_ADDRESS][DOMAIN_NAME]" at bounding box center [783, 209] width 737 height 36
drag, startPoint x: 815, startPoint y: 206, endPoint x: 504, endPoint y: 202, distance: 311.0
click at [504, 202] on input "superuser~BruceTWC@careseekers.com.au |" at bounding box center [783, 209] width 737 height 36
click at [748, 324] on button "Sign In" at bounding box center [783, 340] width 71 height 32
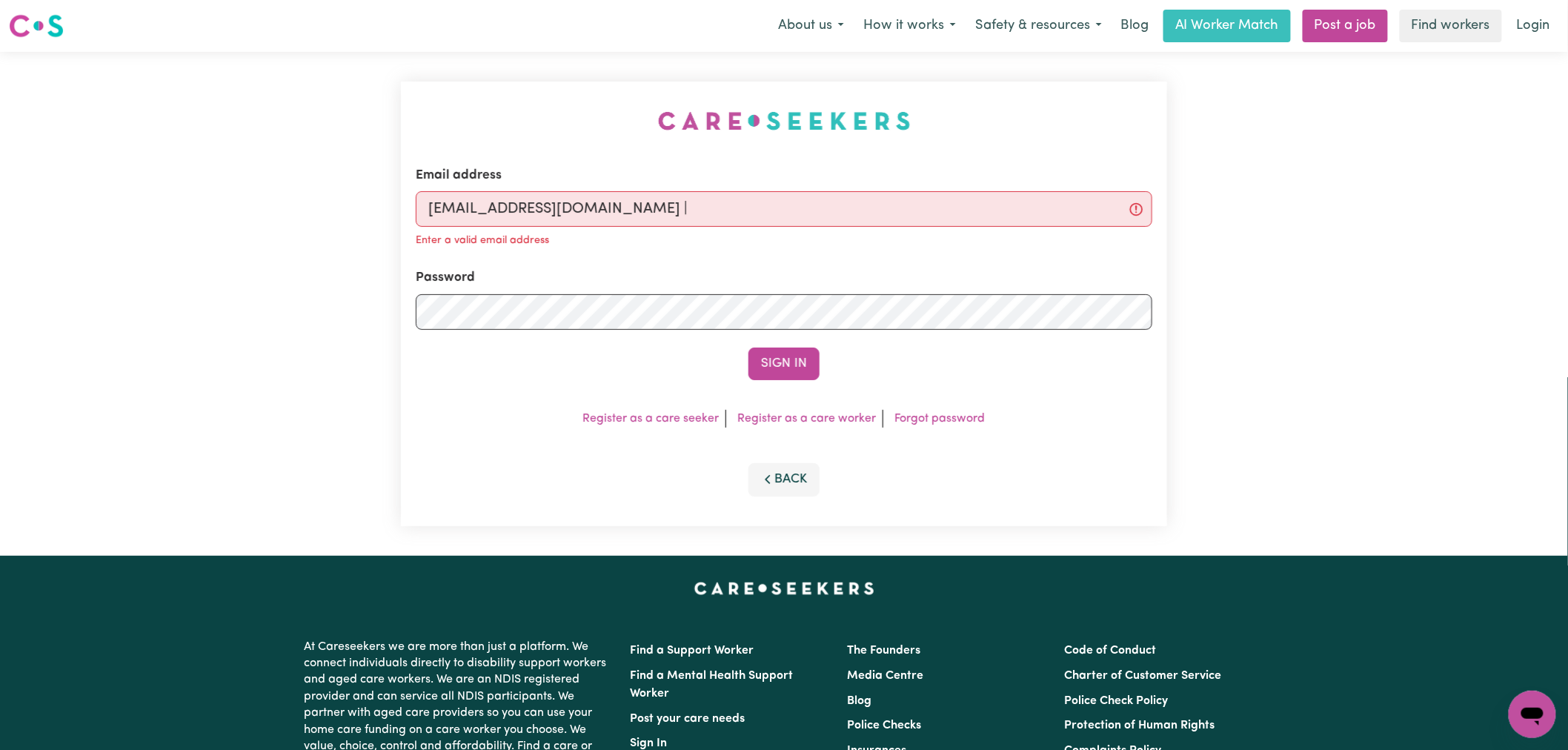
click at [803, 211] on input "superuser~BruceTWC@careseekers.com.au |" at bounding box center [783, 209] width 737 height 36
type input "superuser~BruceTWC@careseekers.com.au"
click at [748, 348] on button "Sign In" at bounding box center [783, 364] width 71 height 32
